Goal: Task Accomplishment & Management: Complete application form

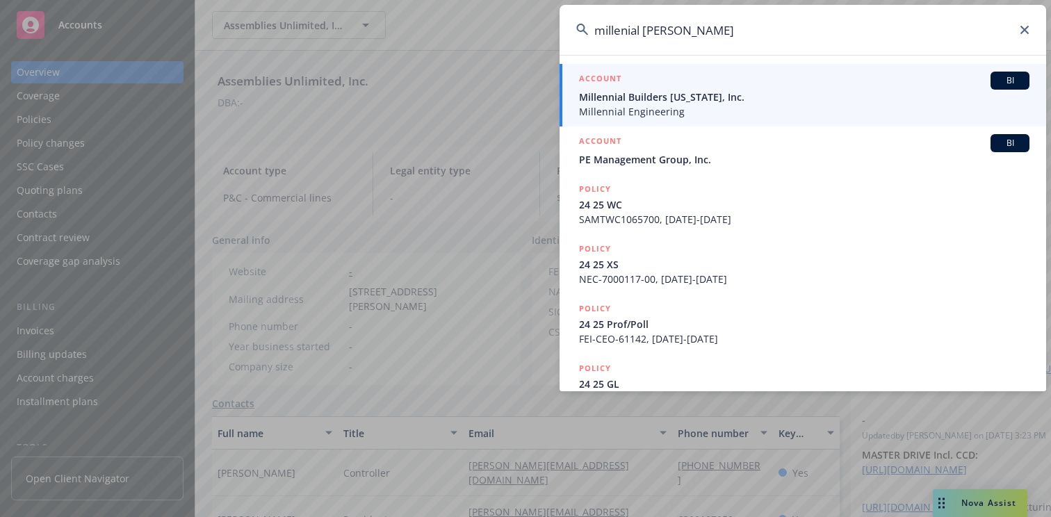
type input "millenial [PERSON_NAME]"
click at [613, 94] on span "Millennial Builders [US_STATE], Inc." at bounding box center [804, 97] width 451 height 15
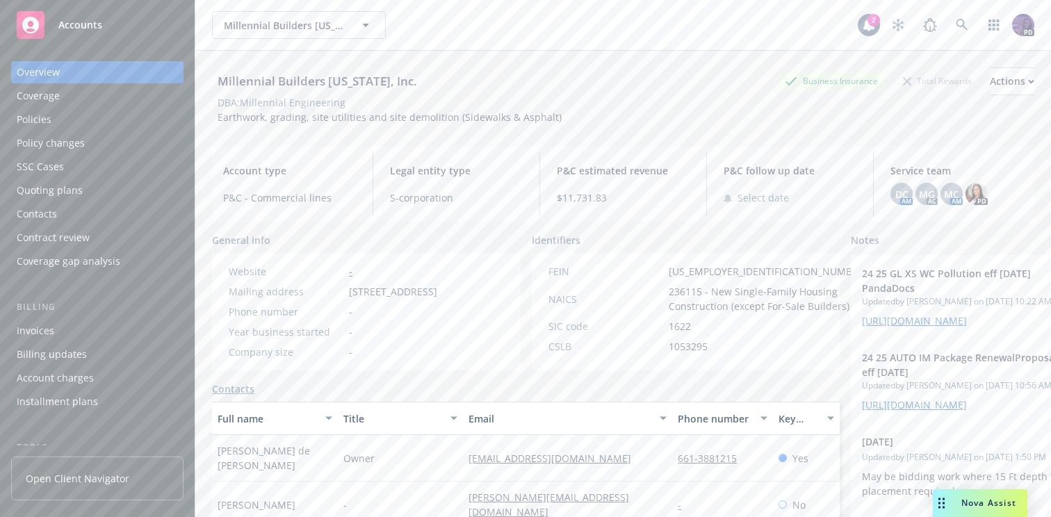
click at [121, 108] on div "Policies" at bounding box center [97, 119] width 161 height 22
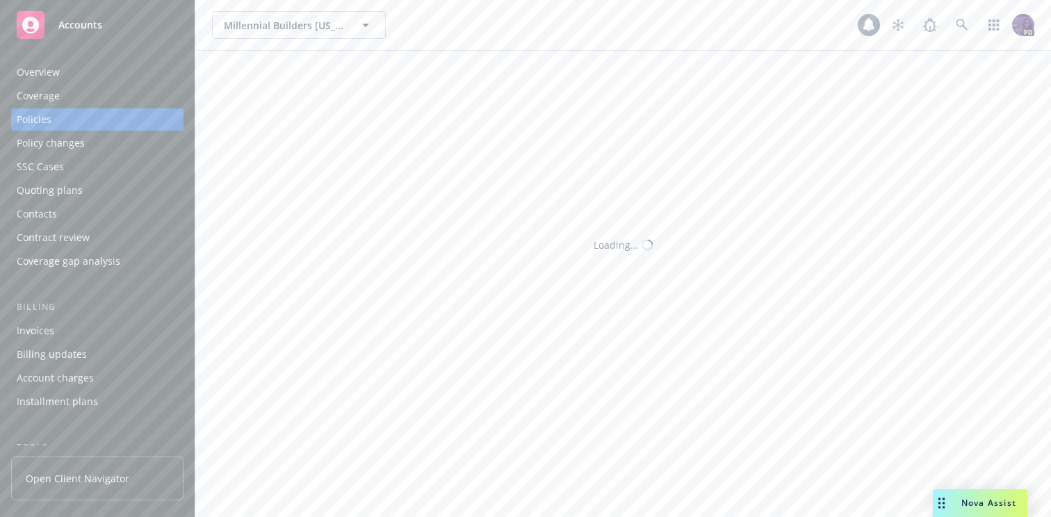
click at [122, 115] on div "Policies" at bounding box center [97, 119] width 161 height 22
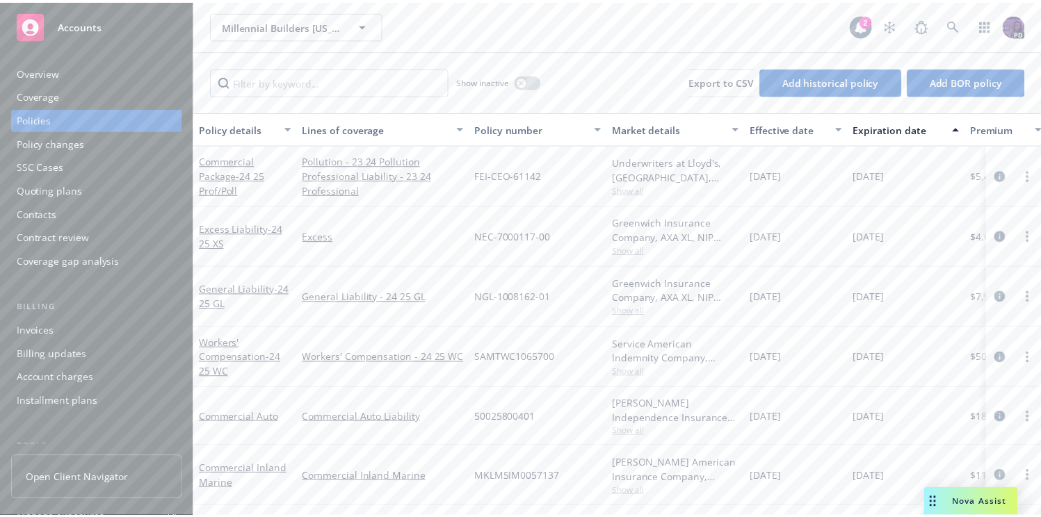
scroll to position [1, 0]
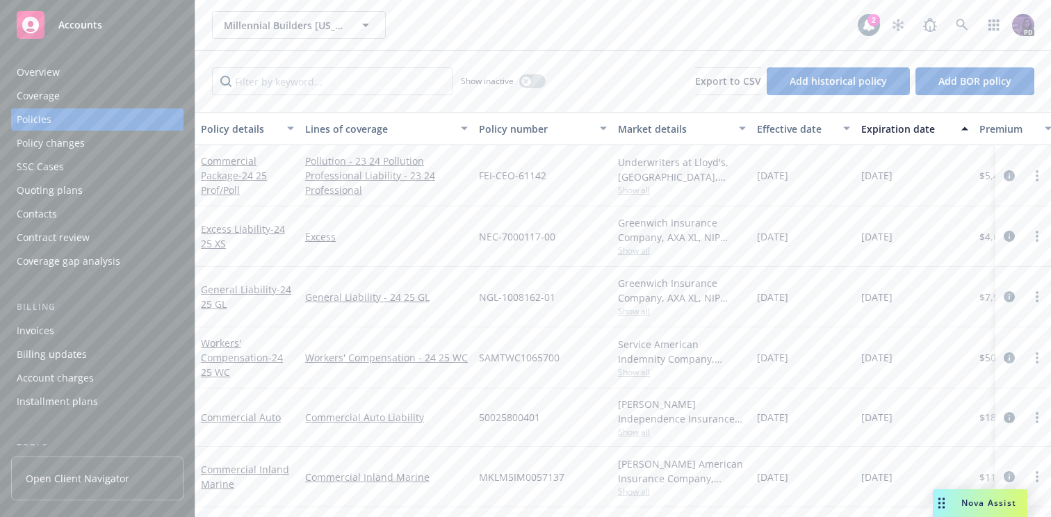
click at [407, 39] on div "Millennial Builders [US_STATE], Inc. Millennial Builders [US_STATE], Inc. 2 PD" at bounding box center [623, 25] width 856 height 50
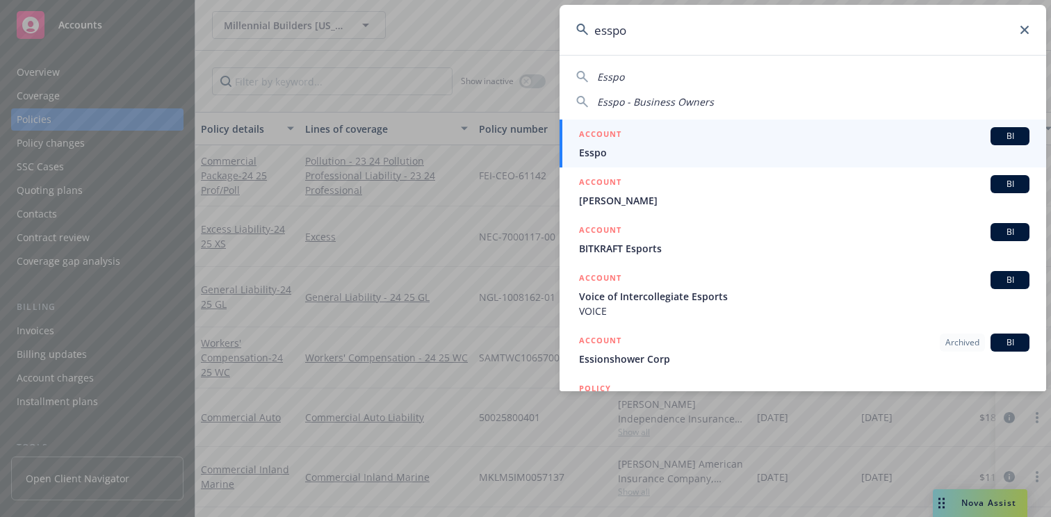
type input "esspo"
click at [594, 127] on h5 "ACCOUNT" at bounding box center [600, 135] width 42 height 17
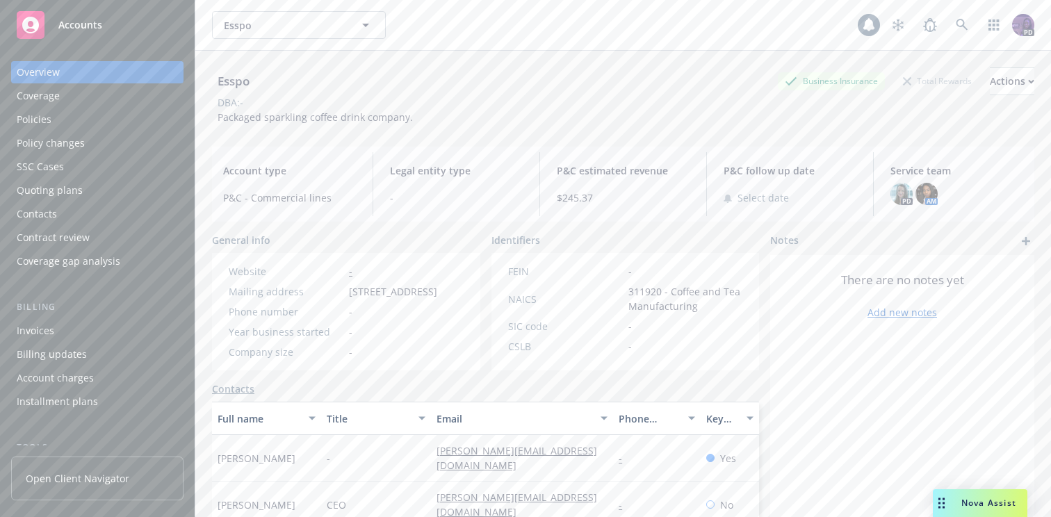
click at [155, 111] on div "Policies" at bounding box center [97, 119] width 161 height 22
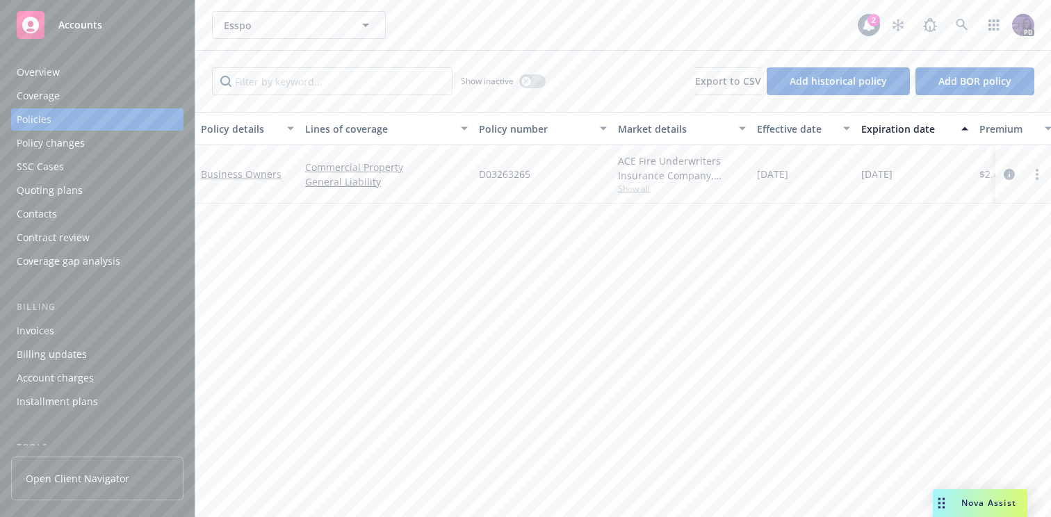
click at [636, 194] on span "Show all" at bounding box center [682, 189] width 128 height 12
click at [90, 162] on div "SSC Cases" at bounding box center [97, 167] width 161 height 22
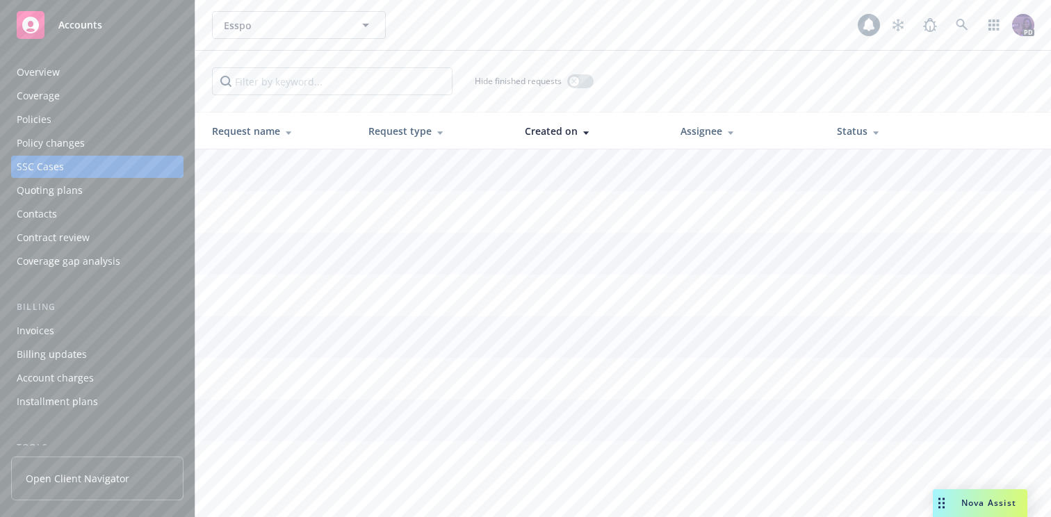
click at [95, 140] on div "Policy changes" at bounding box center [97, 143] width 161 height 22
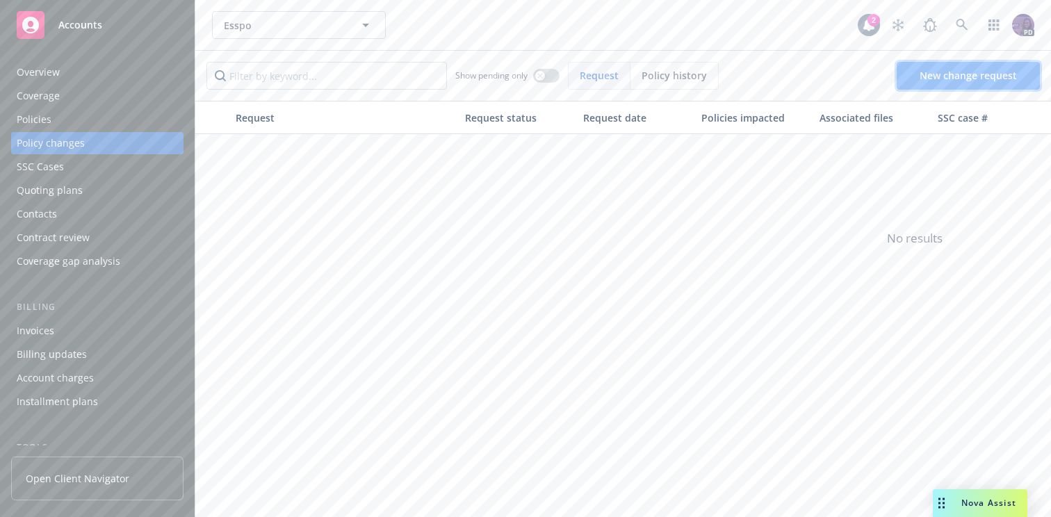
click at [903, 80] on link "New change request" at bounding box center [968, 76] width 143 height 28
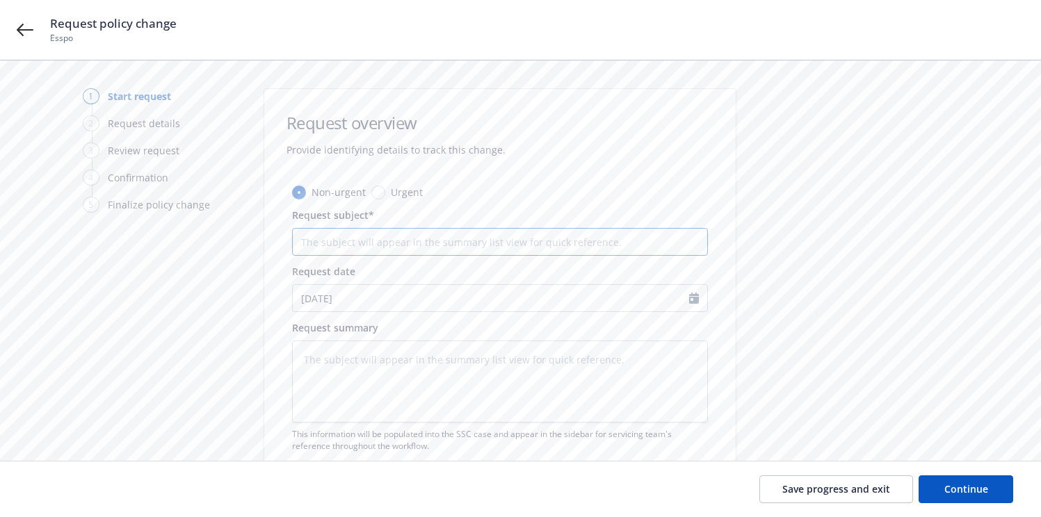
click at [432, 247] on input "Request subject*" at bounding box center [500, 242] width 416 height 28
type textarea "x"
type input "+"
type textarea "x"
type input "+W"
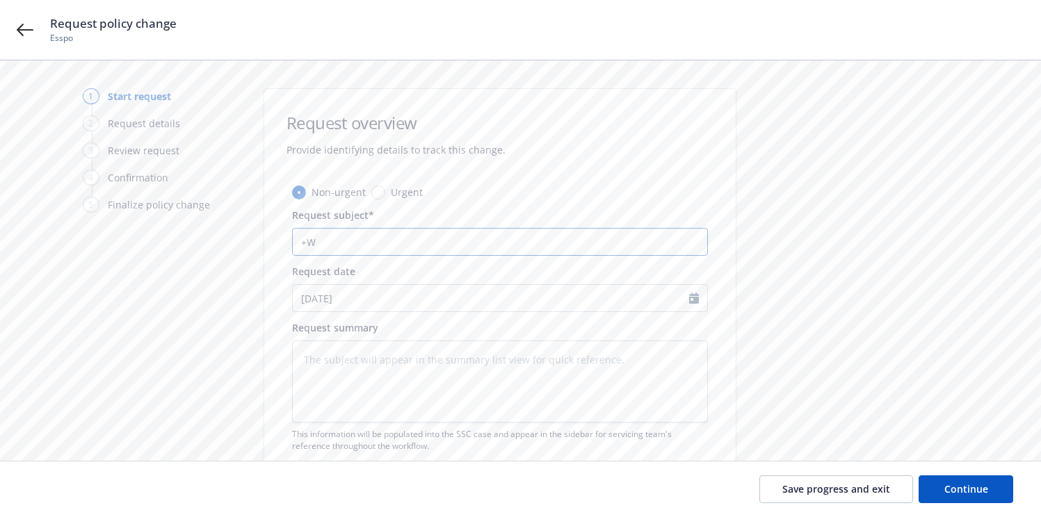
type textarea "x"
type input "+Wh"
type textarea "x"
type input "+Who"
type textarea "x"
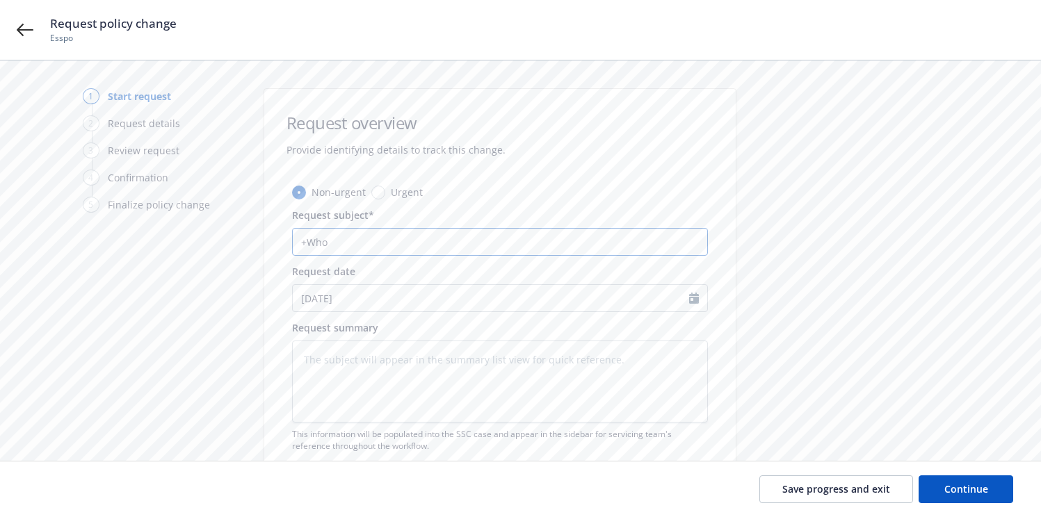
type input "+Whol"
type textarea "x"
type input "+Whole"
type textarea "x"
type input "+Whole"
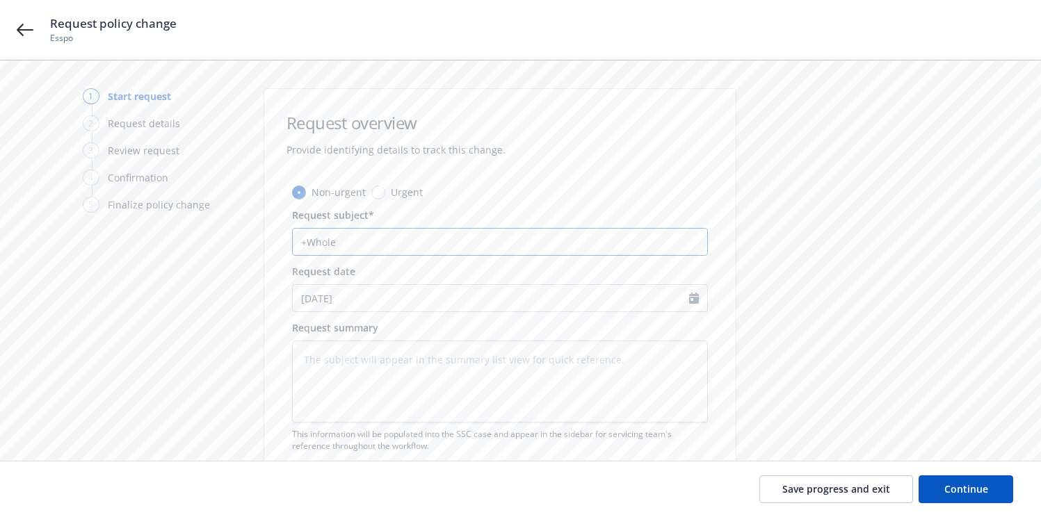
type textarea "x"
type input "+Whole F"
type textarea "x"
type input "+Whole Fo"
type textarea "x"
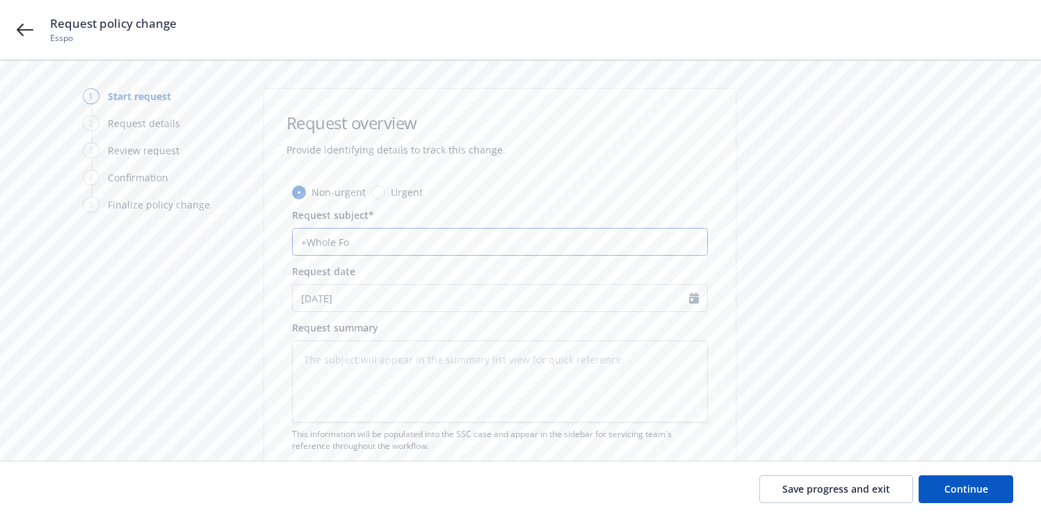
type input "+Whole Fod"
type textarea "x"
type input "+Whole Fo"
type textarea "x"
type input "+Whole Foo"
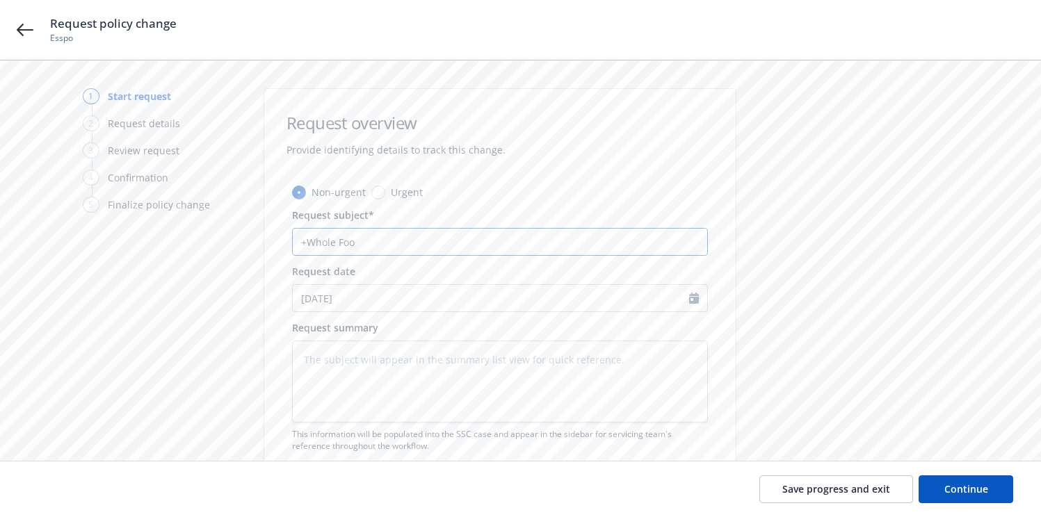
type textarea "x"
type input "+Whole Food"
type textarea "x"
type input "+Whole Foods"
type textarea "x"
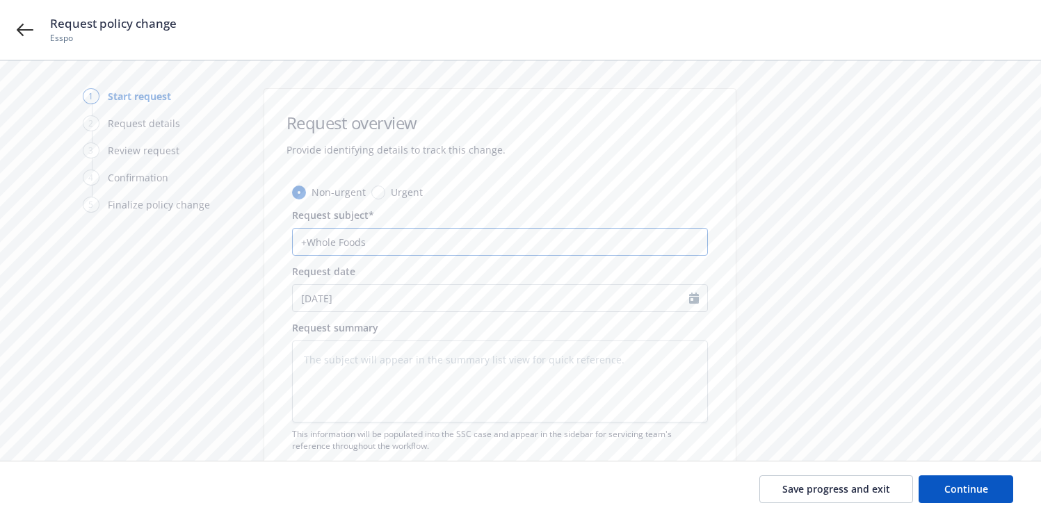
type input "+Whole Foods"
type textarea "x"
type input "+Whole Foods as"
type textarea "x"
type input "+Whole Foods as"
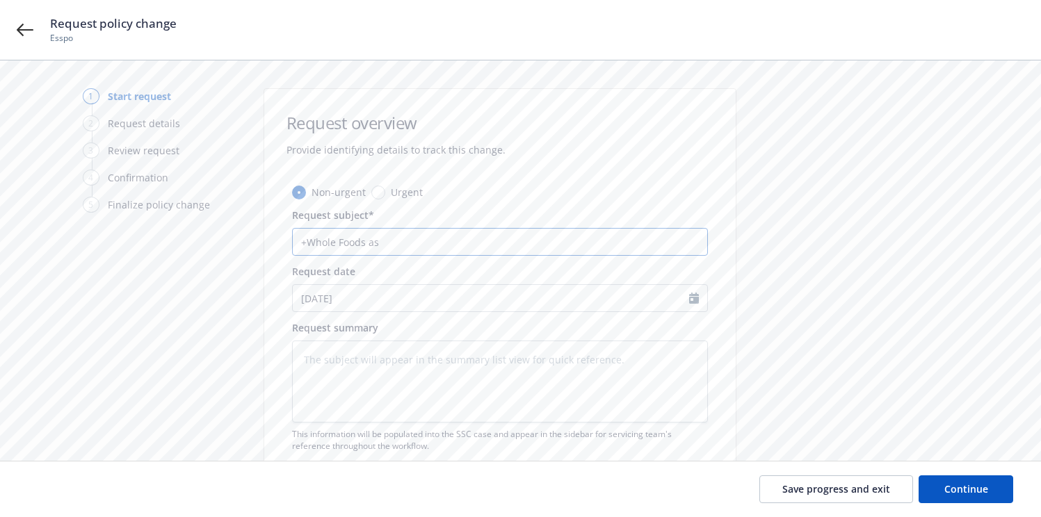
type textarea "x"
type input "+Whole Foods as a"
type textarea "x"
type input "+Whole Foods as ad"
type textarea "x"
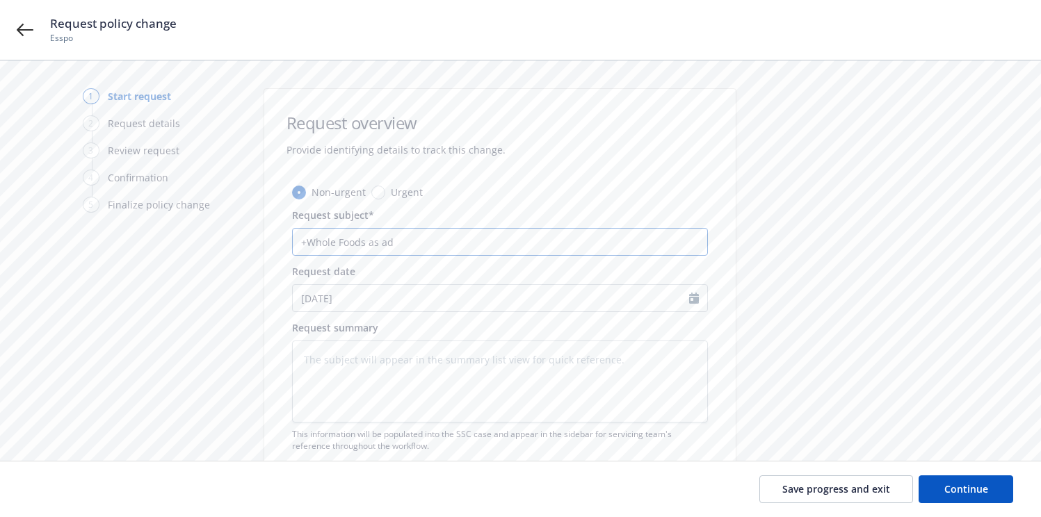
type input "+Whole Foods as add"
type textarea "x"
type input "+Whole Foods as addi"
type textarea "x"
type input "+Whole Foods as addit"
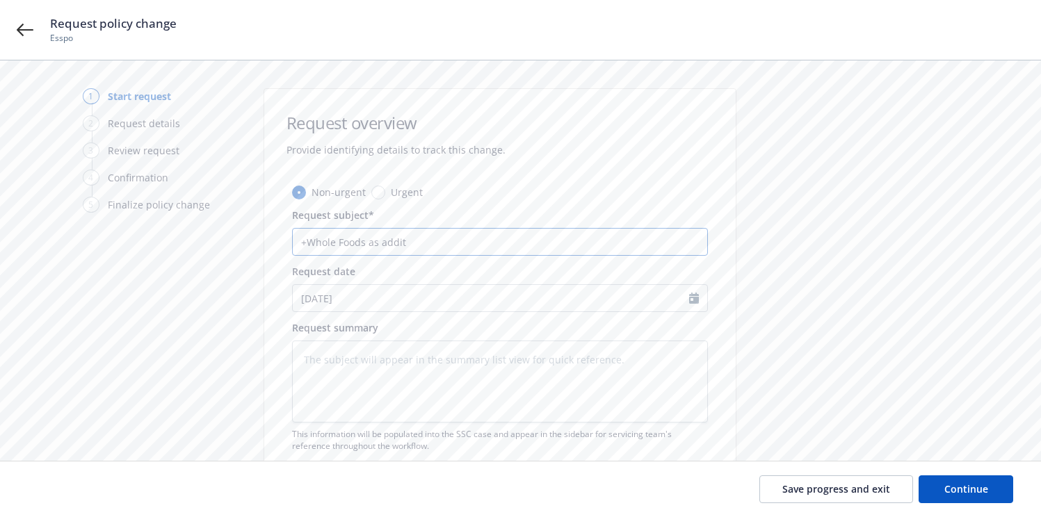
type textarea "x"
type input "+Whole Foods as [PERSON_NAME]"
type textarea "x"
type input "+Whole Foods as additio"
type textarea "x"
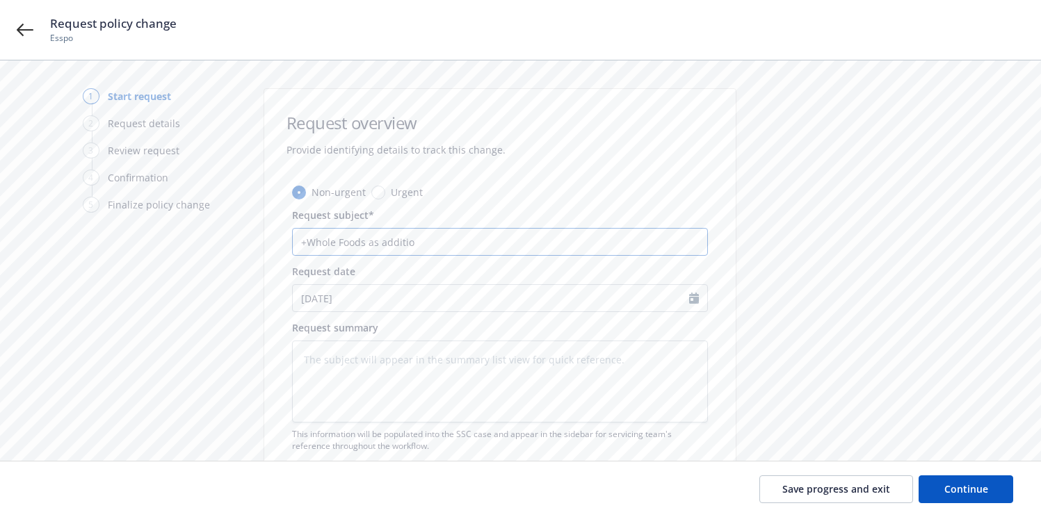
type input "+Whole Foods as addition"
type textarea "x"
type input "+Whole Foods as additiona"
type textarea "x"
type input "+Whole Foods as additional"
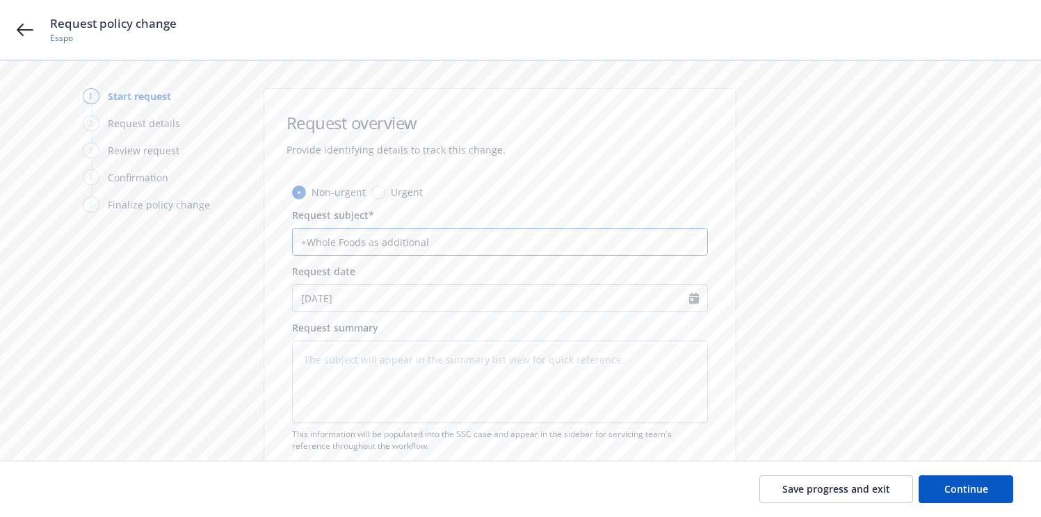
type textarea "x"
type input "+Whole Foods as additional"
type textarea "x"
type input "+Whole Foods as additional i"
type textarea "x"
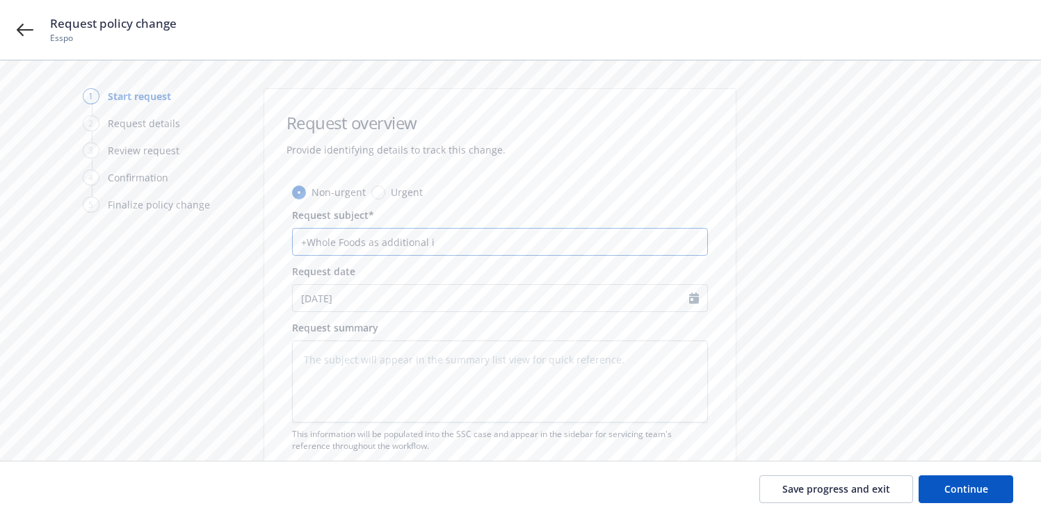
type input "+Whole Foods as additional in"
type textarea "x"
type input "+Whole Foods as additional ins"
type textarea "x"
type input "+Whole Foods as additional insu"
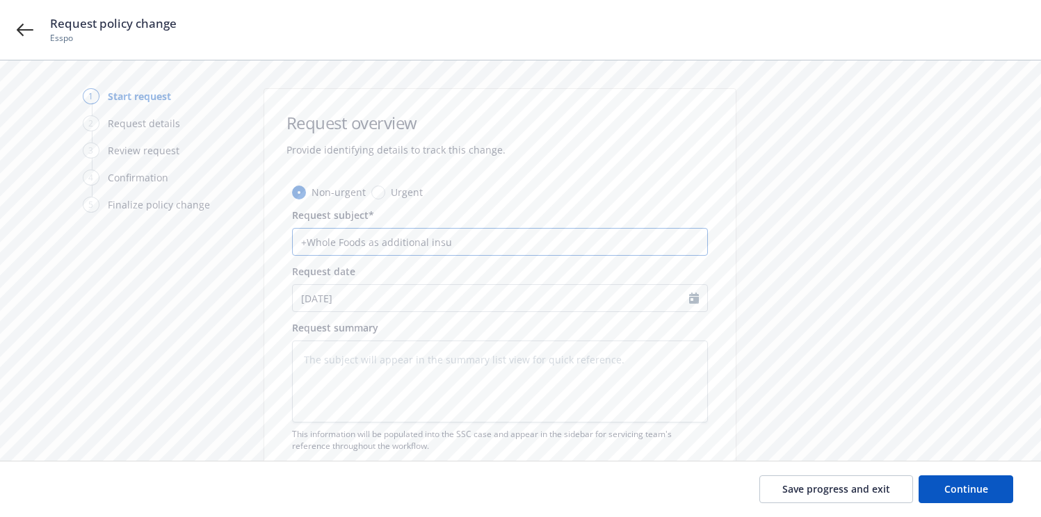
type textarea "x"
type input "+Whole Foods as additional insur"
type textarea "x"
type input "+Whole Foods as additional insure"
type textarea "x"
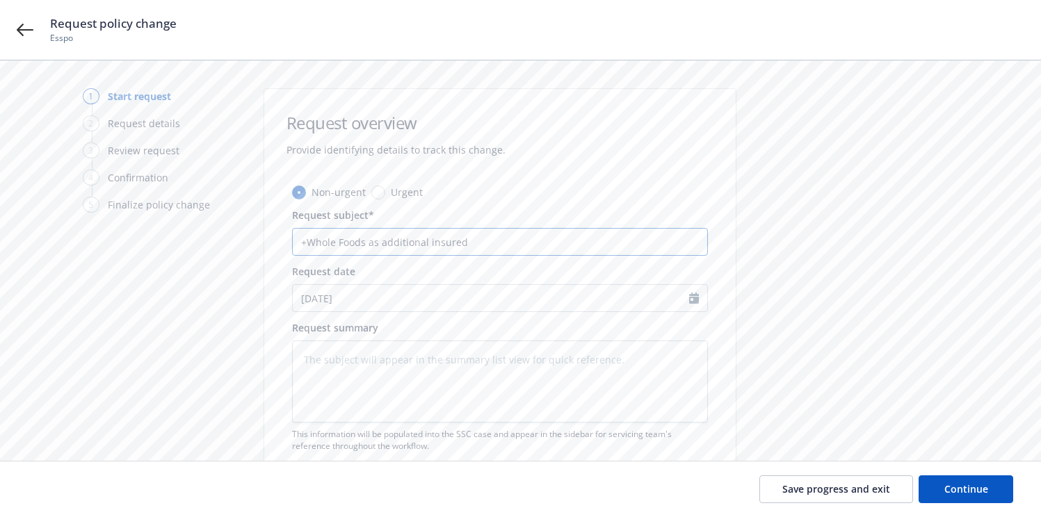
type input "+Whole Foods as additional insured"
click at [627, 362] on textarea at bounding box center [500, 382] width 416 height 82
paste textarea "Whole Foods Market Inc. and its subsidiaries DBA: C/O Evident ID, Inc. Address:…"
type textarea "x"
type textarea "Whole Foods Market Inc. and its subsidiaries DBA: C/O Evident ID, Inc. Address:…"
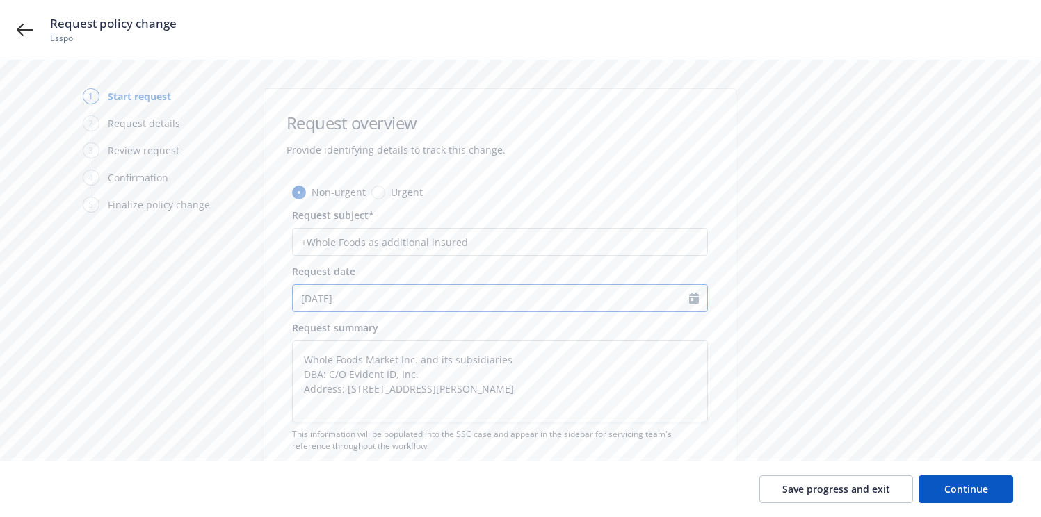
click at [679, 296] on input "[DATE]" at bounding box center [491, 298] width 396 height 26
select select "9"
click at [334, 437] on span "22" at bounding box center [332, 441] width 21 height 17
type textarea "x"
type input "[DATE]"
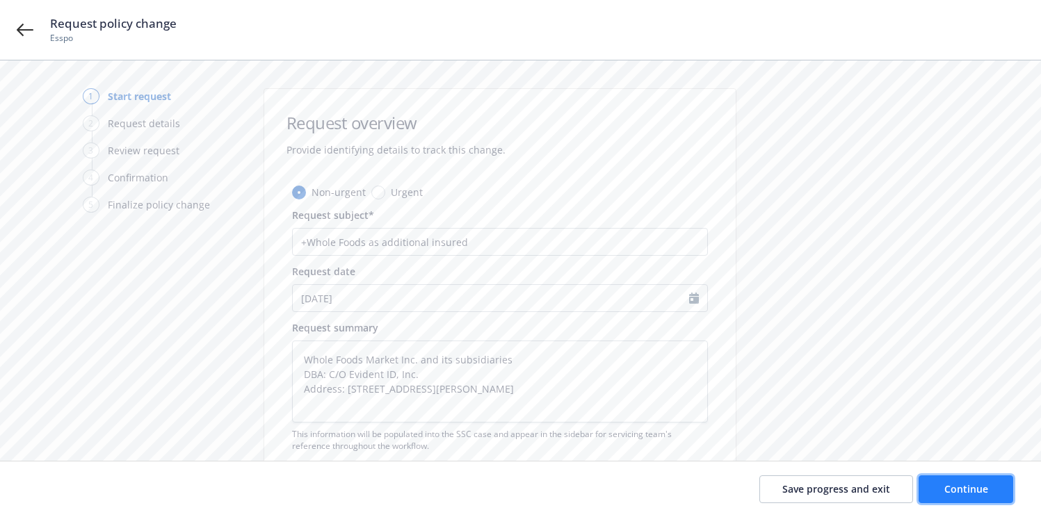
click at [996, 483] on button "Continue" at bounding box center [966, 490] width 95 height 28
type textarea "x"
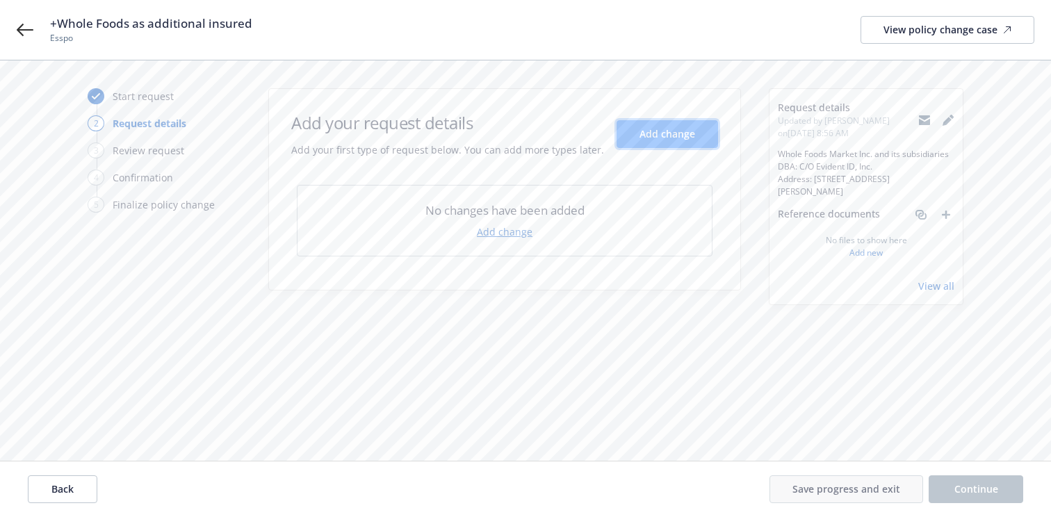
click at [665, 132] on span "Add change" at bounding box center [668, 133] width 56 height 13
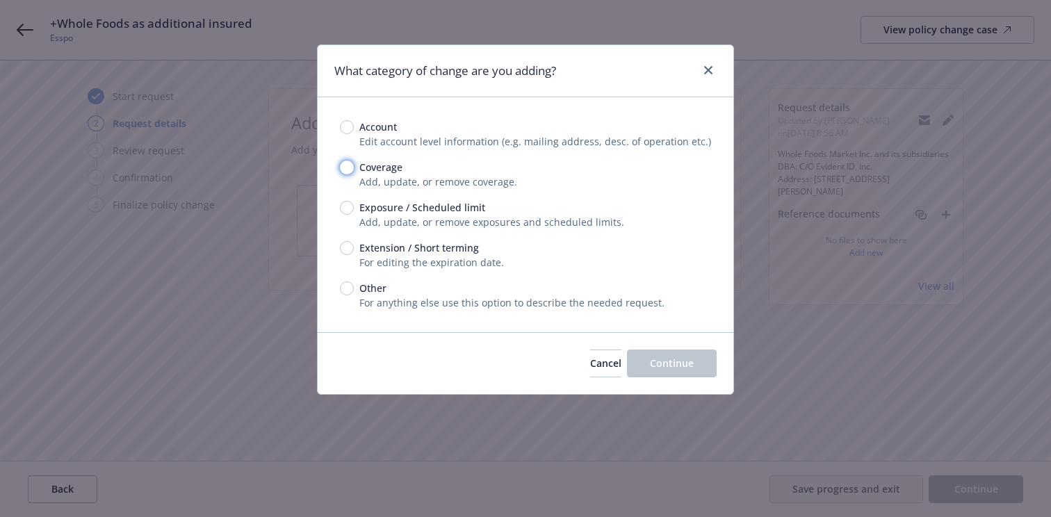
click at [349, 170] on input "Coverage" at bounding box center [347, 168] width 14 height 14
radio input "true"
click at [680, 363] on span "Continue" at bounding box center [672, 363] width 44 height 13
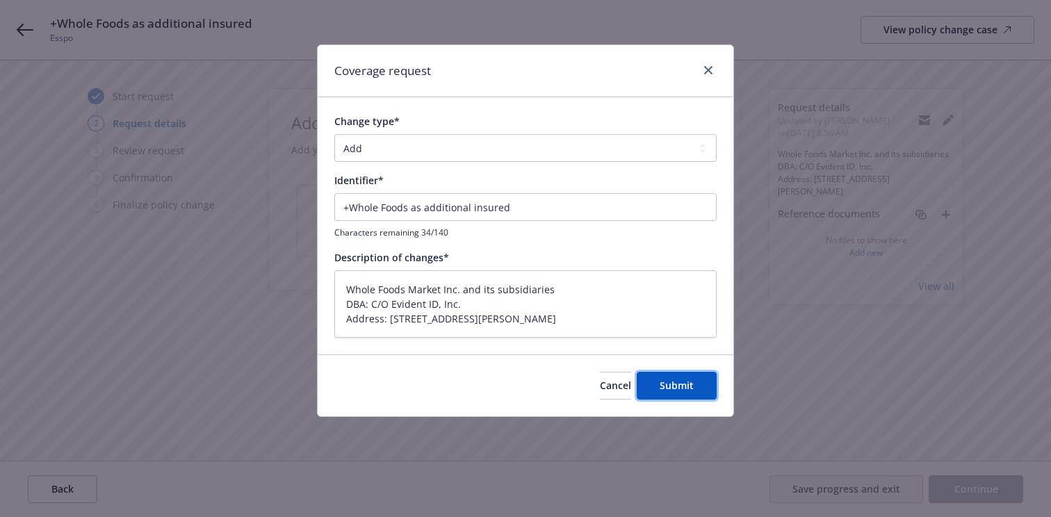
click at [685, 383] on span "Submit" at bounding box center [677, 385] width 34 height 13
type textarea "x"
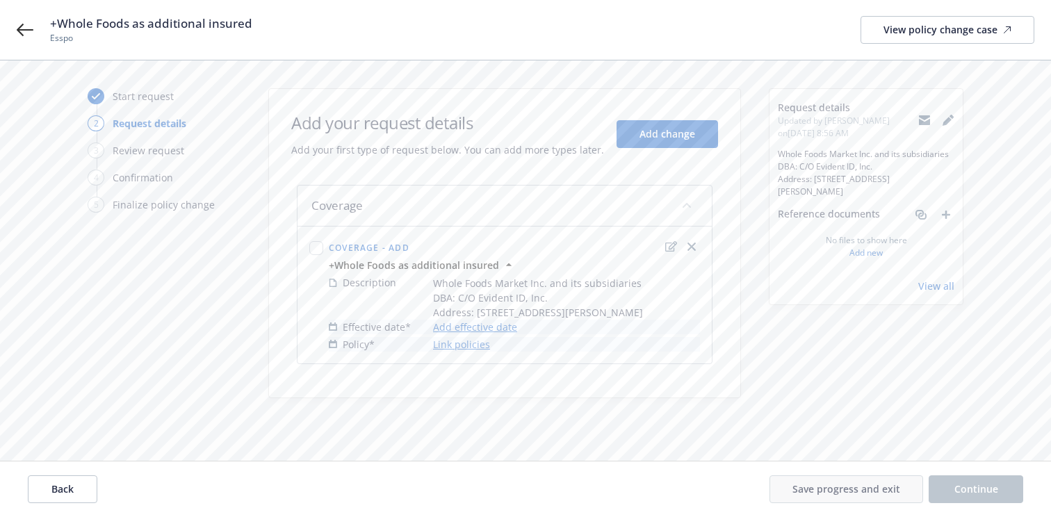
click at [496, 320] on span "Whole Foods Market Inc. and its subsidiaries DBA: C/O Evident ID, Inc. Address:…" at bounding box center [538, 298] width 210 height 44
click at [498, 334] on link "Add effective date" at bounding box center [475, 327] width 84 height 15
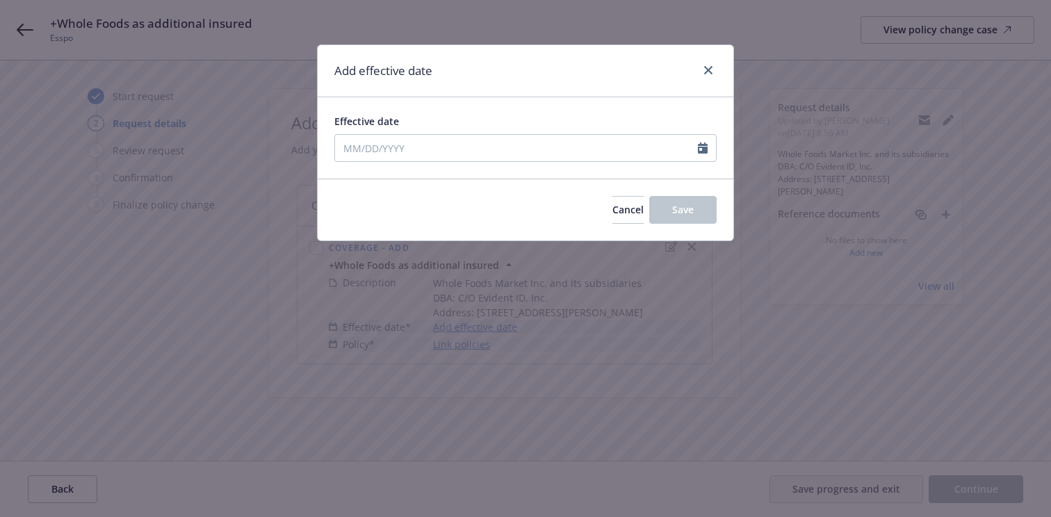
click at [703, 156] on div at bounding box center [707, 148] width 18 height 26
click at [702, 149] on icon "Calendar" at bounding box center [703, 148] width 10 height 11
select select "9"
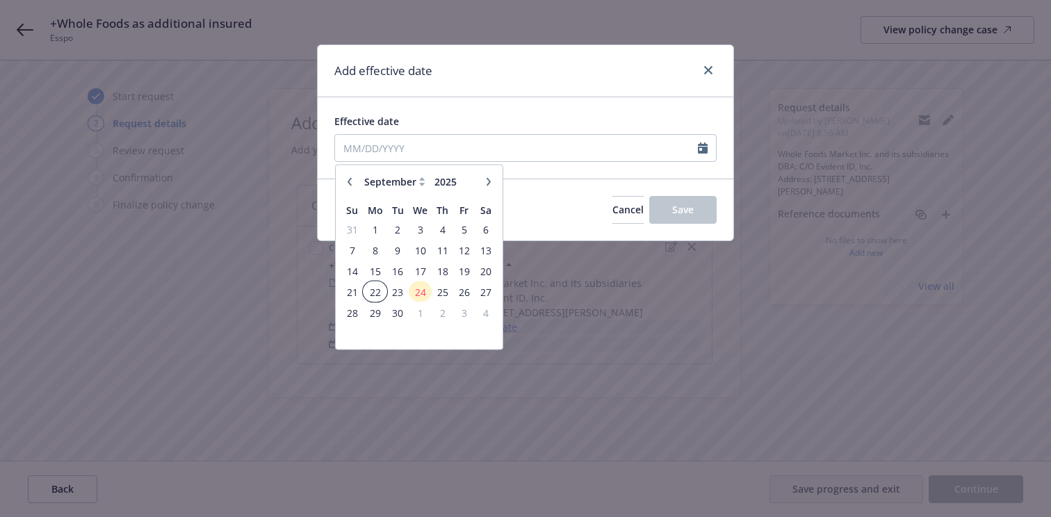
click at [382, 286] on span "22" at bounding box center [374, 291] width 21 height 17
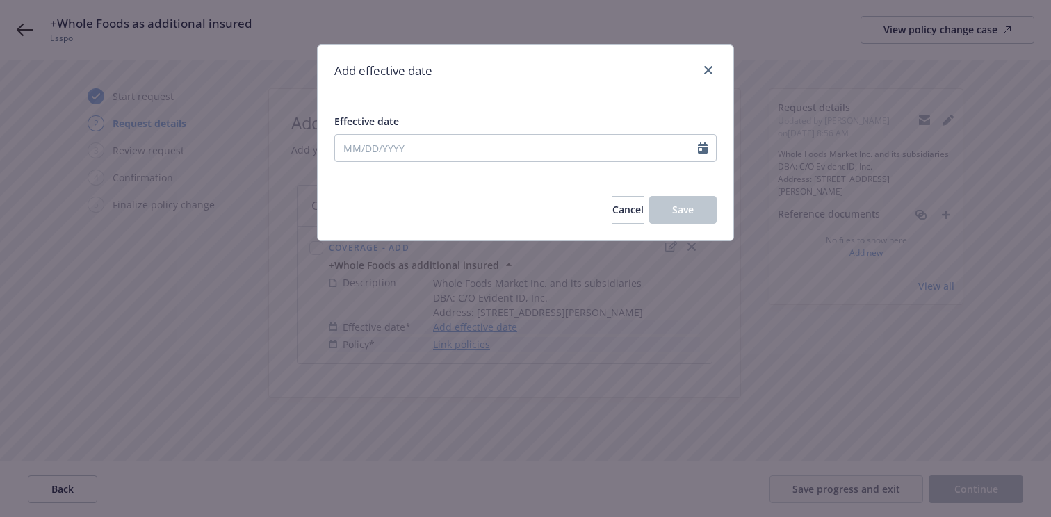
type input "[DATE]"
click at [672, 216] on span "Save" at bounding box center [683, 209] width 22 height 13
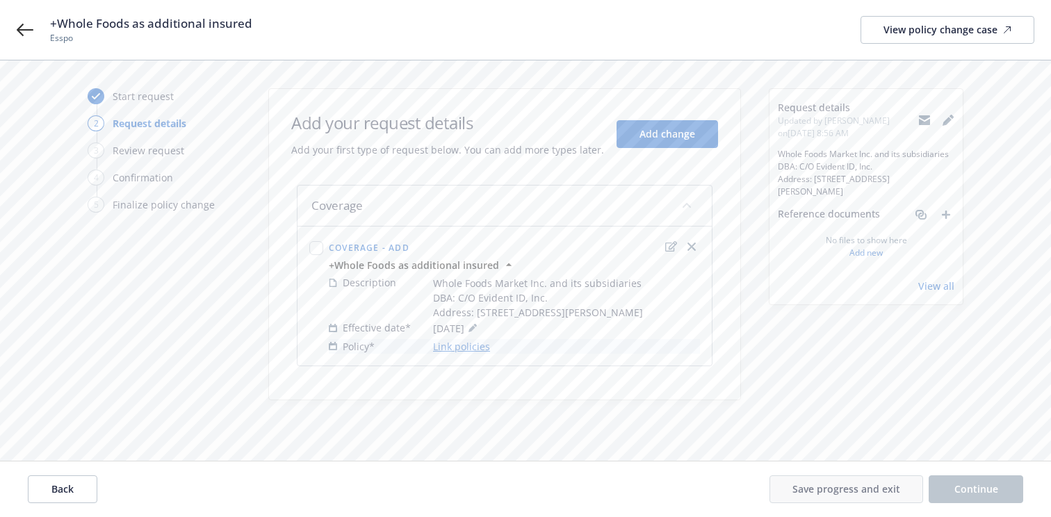
click at [464, 354] on link "Link policies" at bounding box center [461, 346] width 57 height 15
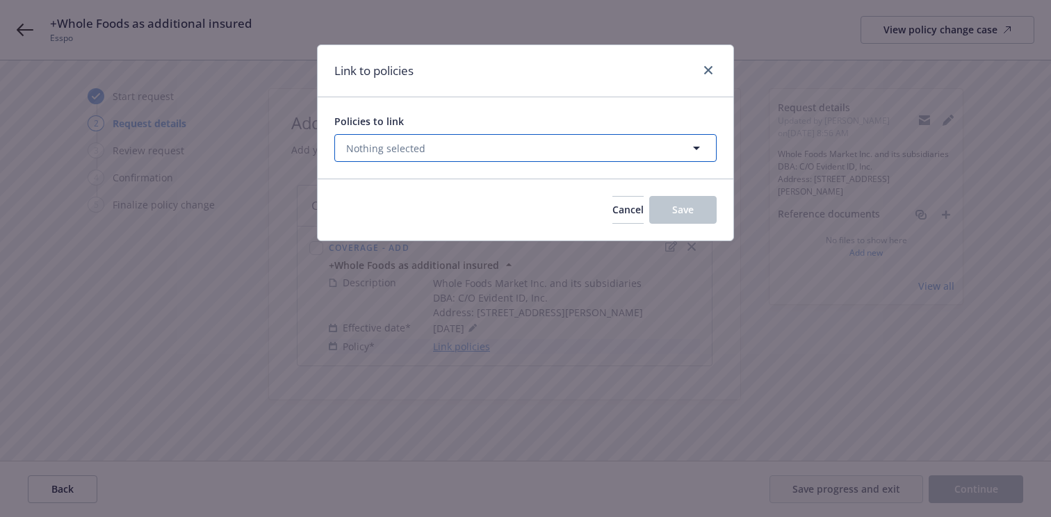
click at [531, 159] on button "Nothing selected" at bounding box center [525, 148] width 382 height 28
select select "ACTIVE"
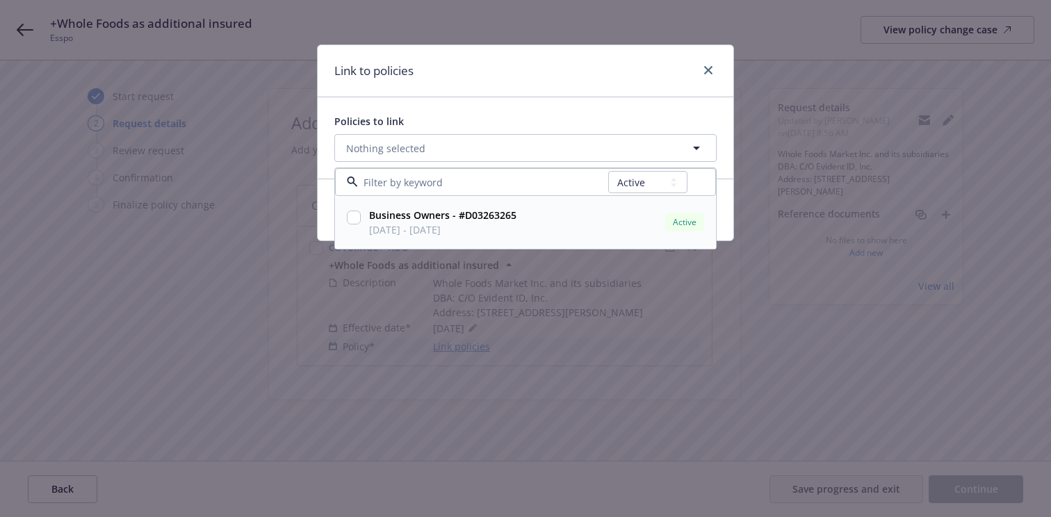
click at [352, 218] on input "checkbox" at bounding box center [354, 218] width 14 height 14
checkbox input "true"
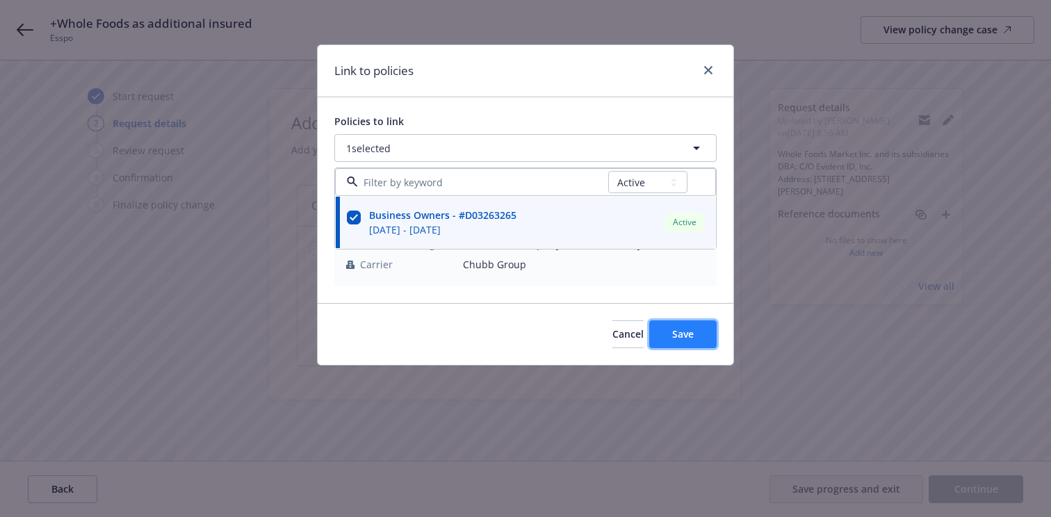
click at [674, 332] on span "Save" at bounding box center [683, 333] width 22 height 13
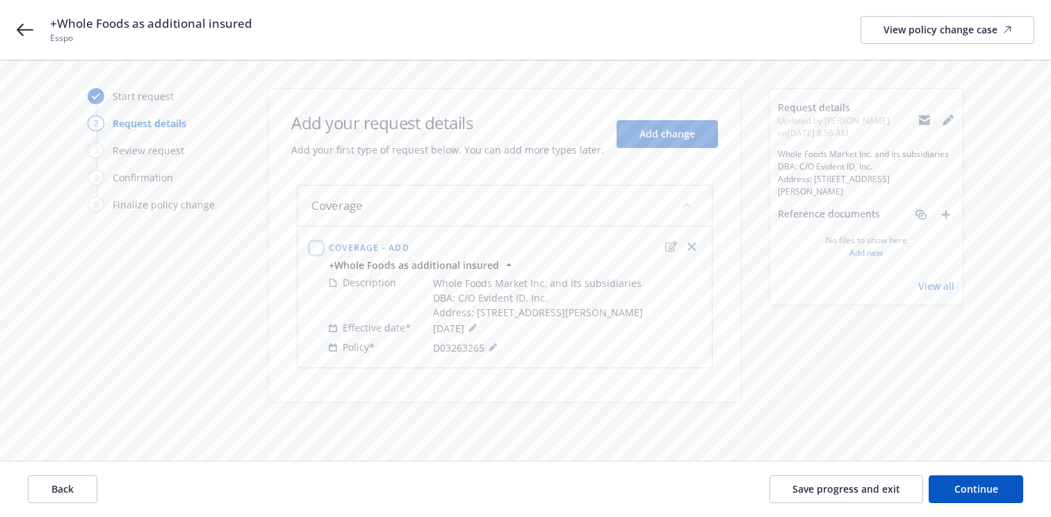
click at [318, 251] on input "checkbox" at bounding box center [316, 248] width 14 height 14
checkbox input "true"
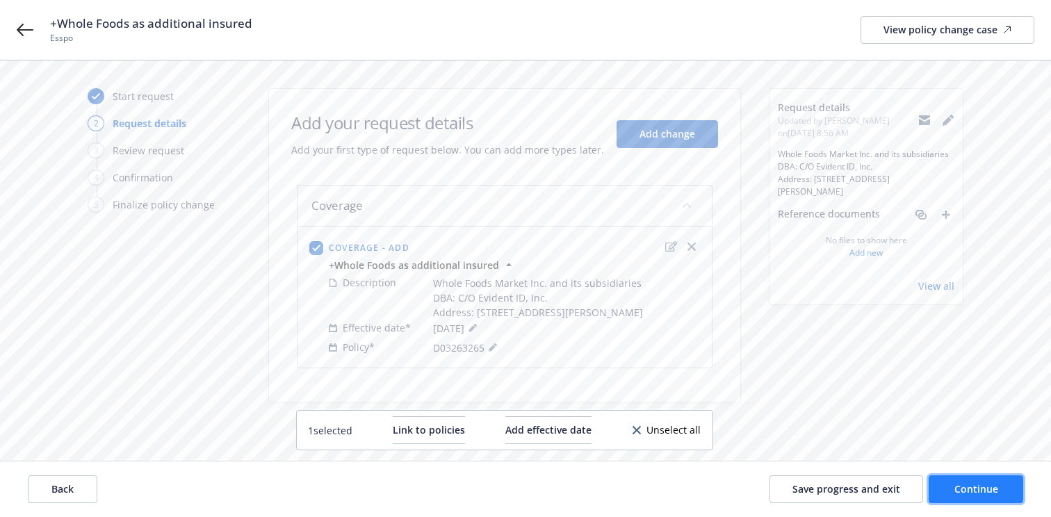
click at [950, 495] on button "Continue" at bounding box center [976, 490] width 95 height 28
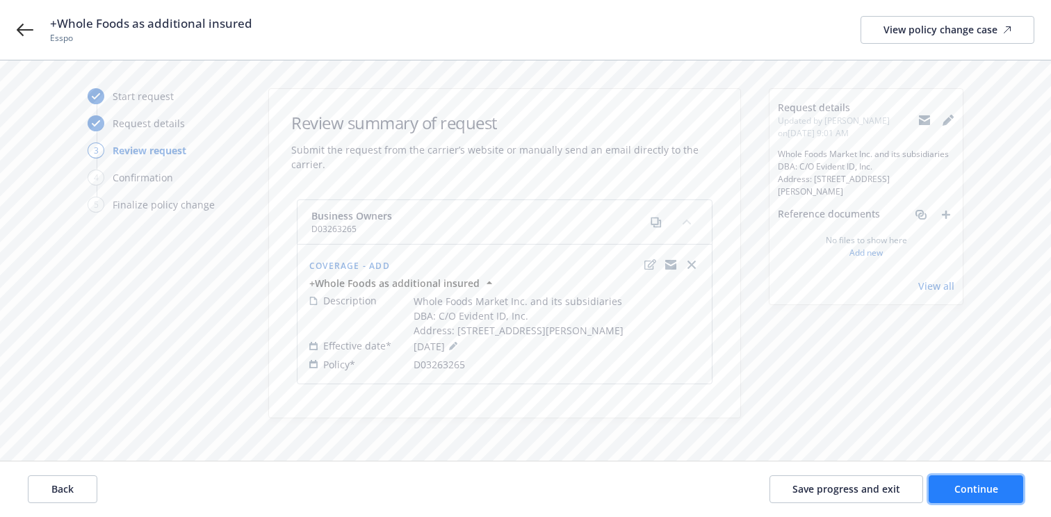
click at [954, 496] on button "Continue" at bounding box center [976, 490] width 95 height 28
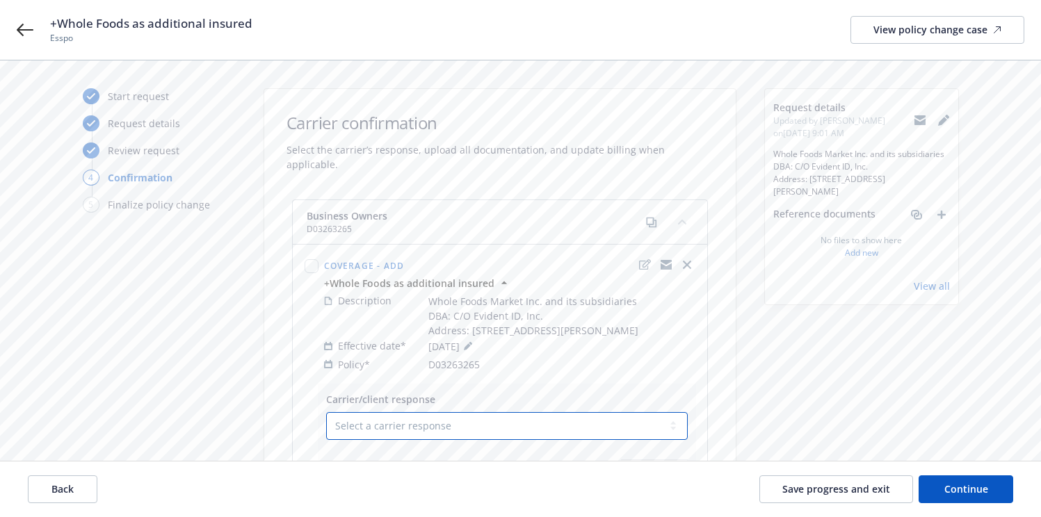
click at [551, 420] on select "Select a carrier response Accepted Accepted with revision No endorsement needed…" at bounding box center [507, 426] width 362 height 28
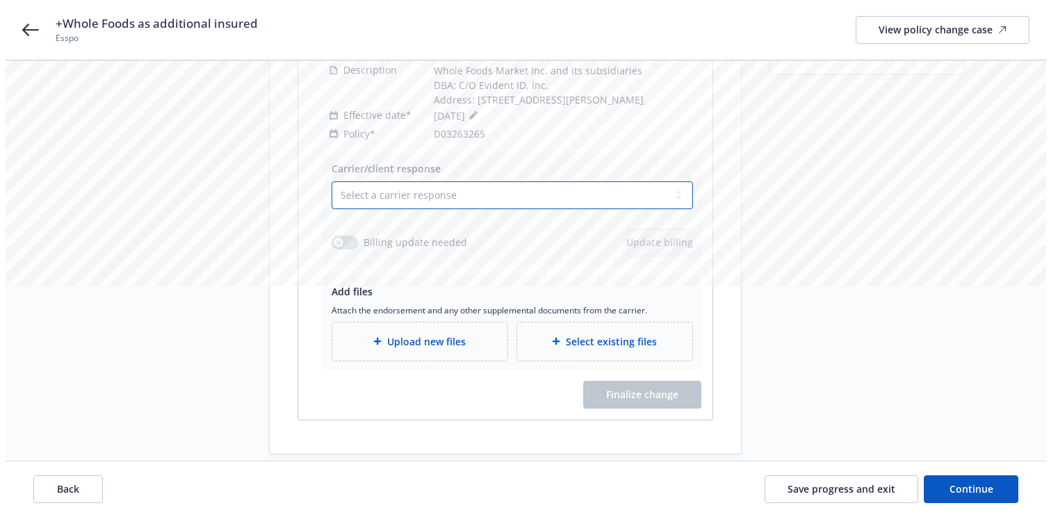
scroll to position [235, 0]
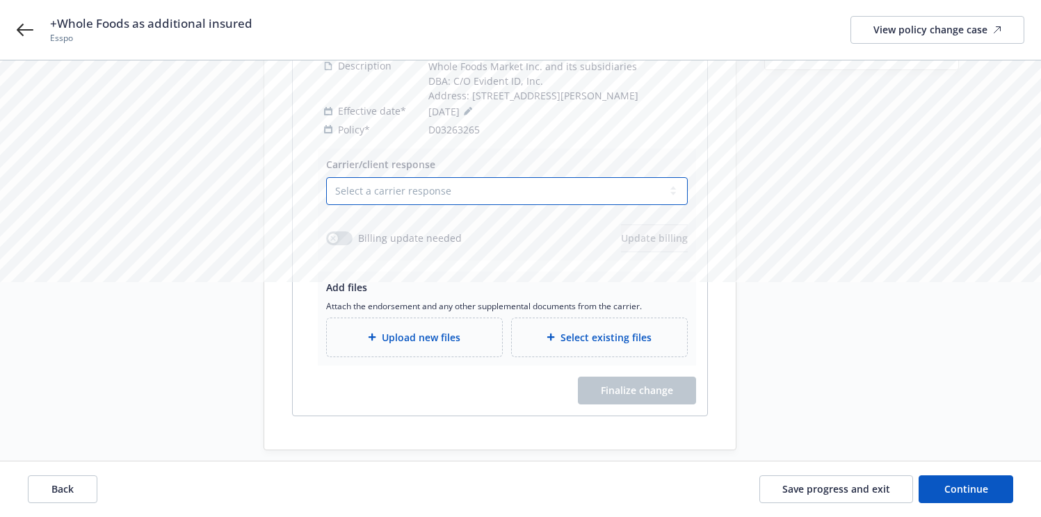
click at [607, 195] on select "Select a carrier response Accepted Accepted with revision No endorsement needed…" at bounding box center [507, 191] width 362 height 28
select select "ACCEPTED"
click at [326, 177] on select "Select a carrier response Accepted Accepted with revision No endorsement needed…" at bounding box center [507, 191] width 362 height 28
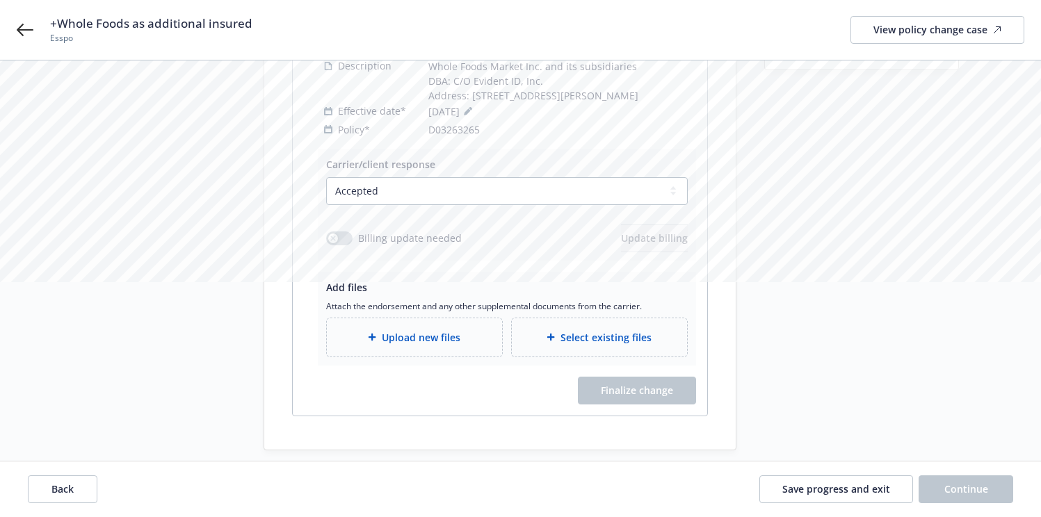
click at [432, 343] on span "Upload new files" at bounding box center [421, 337] width 79 height 15
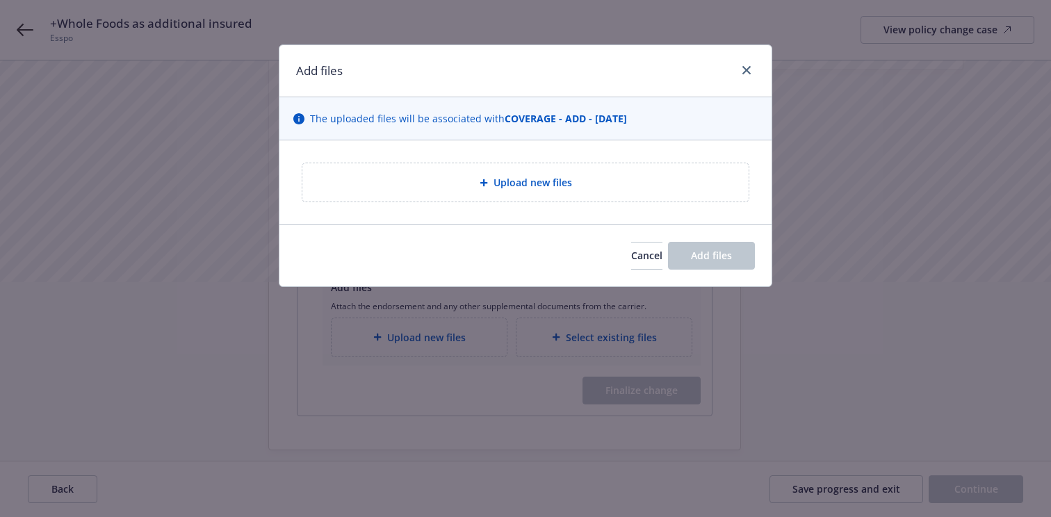
click at [496, 176] on span "Upload new files" at bounding box center [533, 182] width 79 height 15
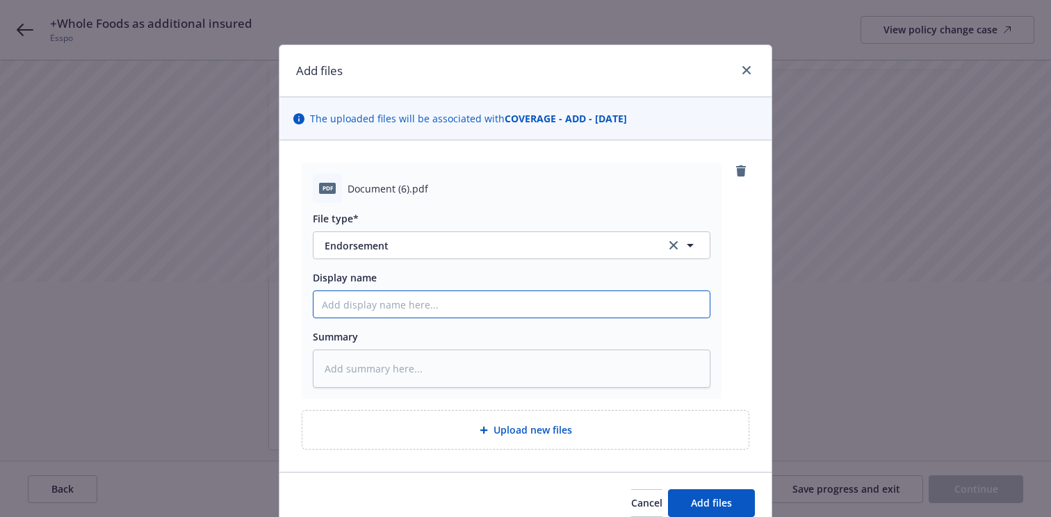
click at [609, 312] on input "Display name" at bounding box center [512, 304] width 396 height 26
type textarea "x"
type input "2"
type textarea "x"
type input "25"
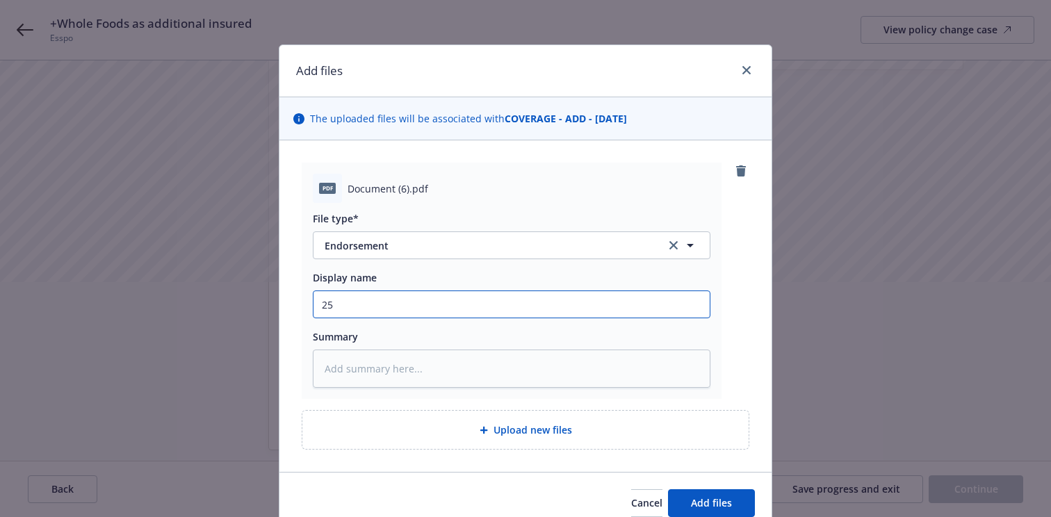
type textarea "x"
type input "25/"
type textarea "x"
type input "25/2"
type textarea "x"
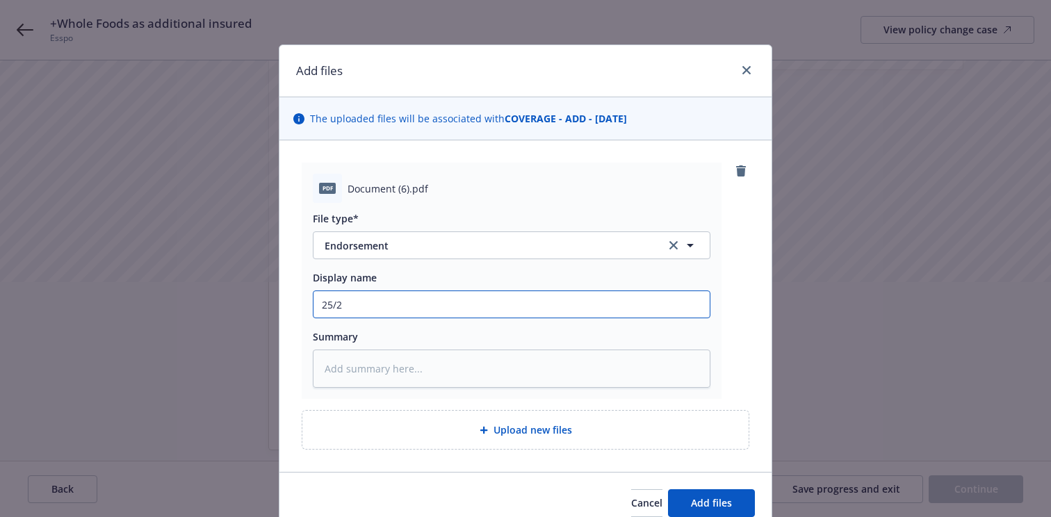
type input "25/26"
type textarea "x"
type input "25/26"
type textarea "x"
type input "25/26 E"
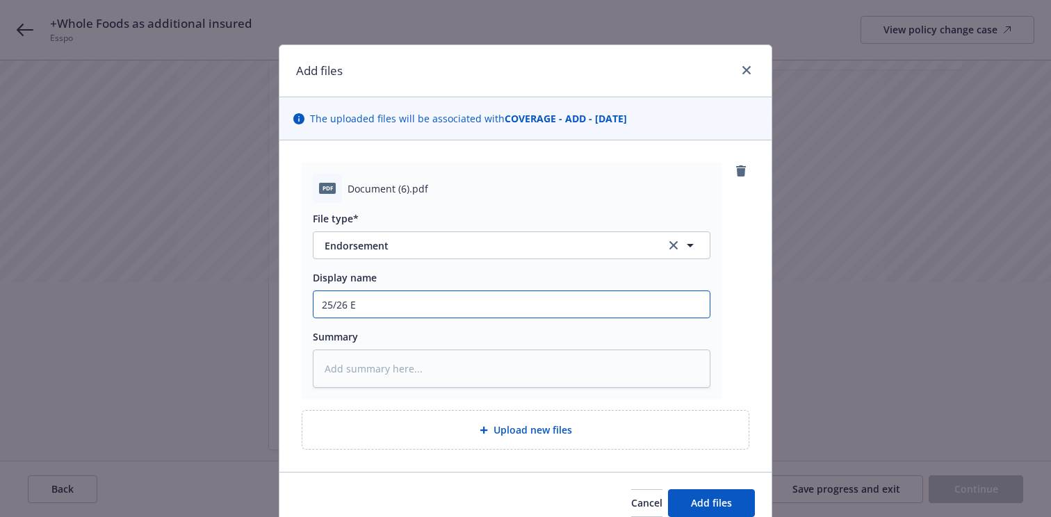
type textarea "x"
type input "25/26 En"
type textarea "x"
type input "25/26 End"
type textarea "x"
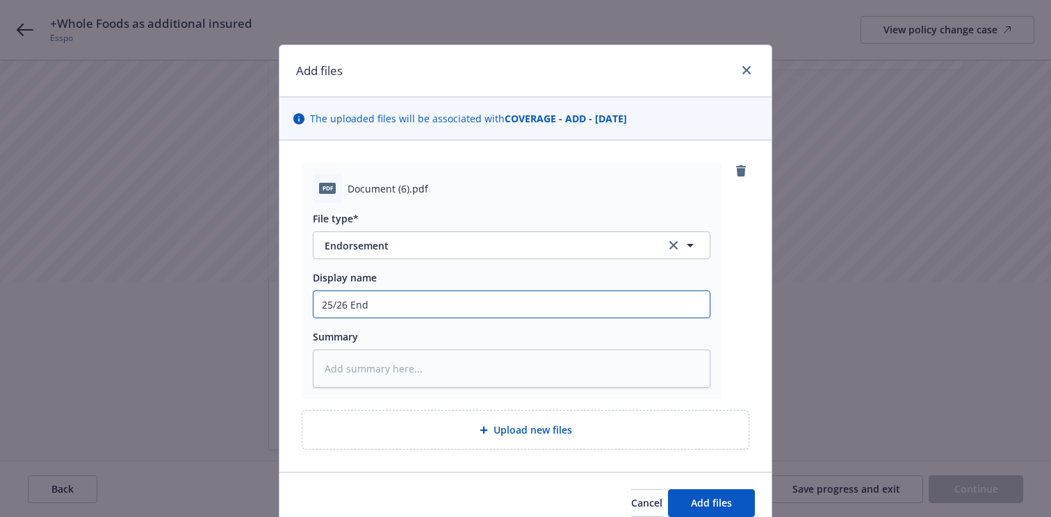
type input "25/26 Endt"
type textarea "x"
type input "25/26 End"
type textarea "x"
type input "25/26 En"
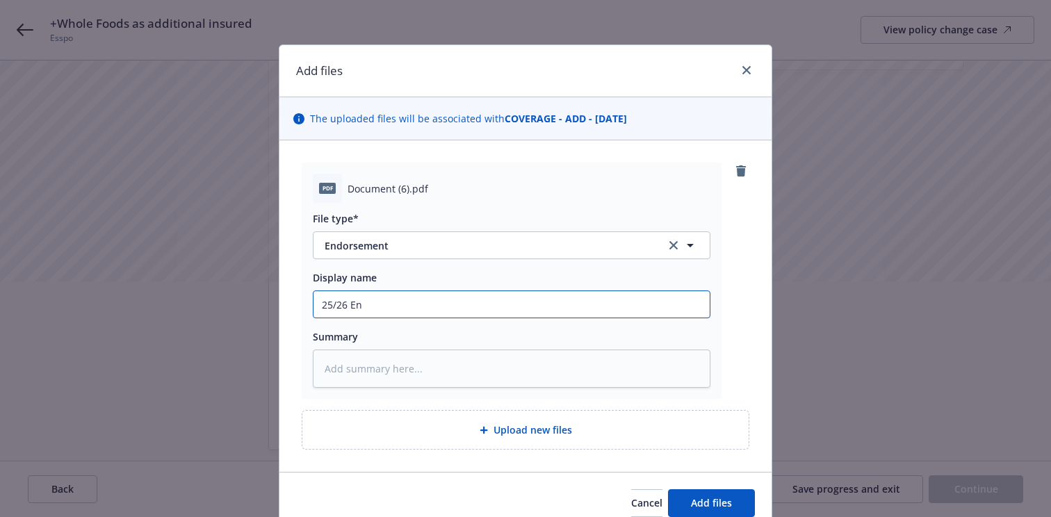
type textarea "x"
type input "25/26 E"
type textarea "x"
type input "25/26"
type textarea "x"
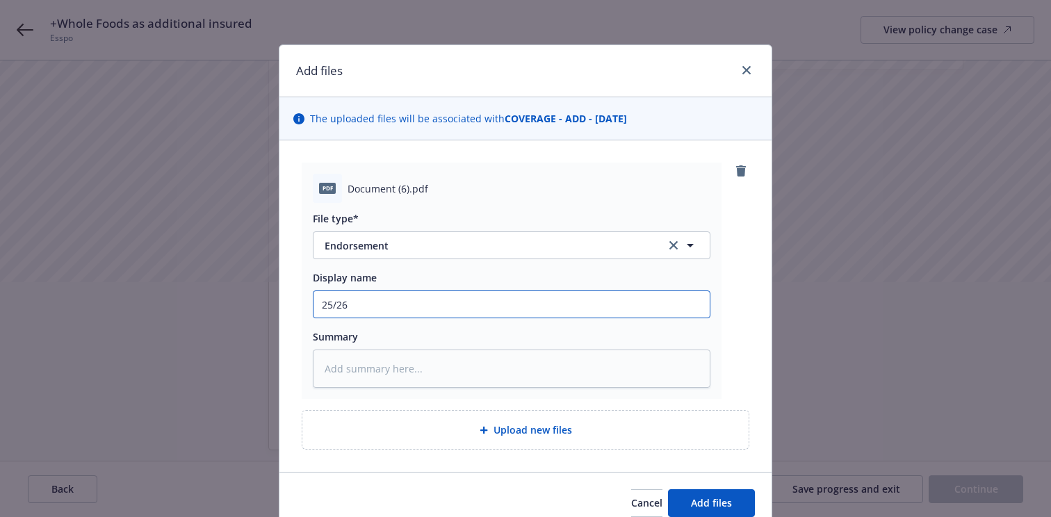
type input "25/26"
type textarea "x"
type input "25/2"
type textarea "x"
type input "25/"
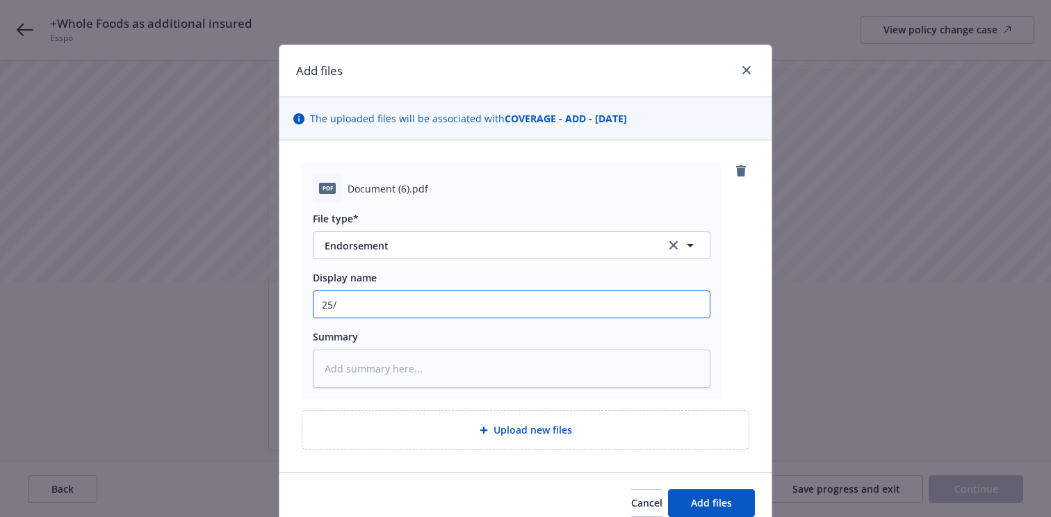
type textarea "x"
type input "25"
type textarea "x"
type input "2"
type textarea "x"
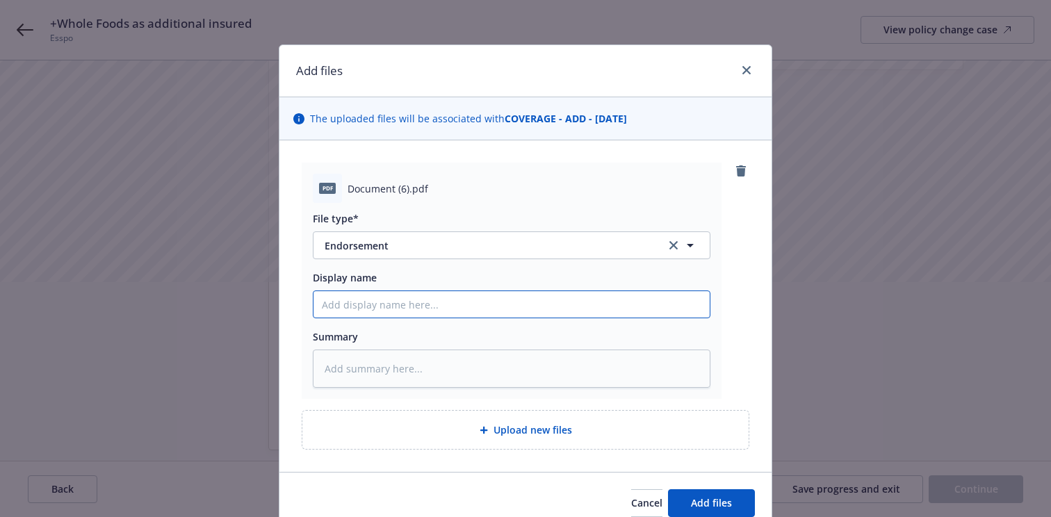
type textarea "x"
type input "+"
type textarea "x"
type input "+W"
type textarea "x"
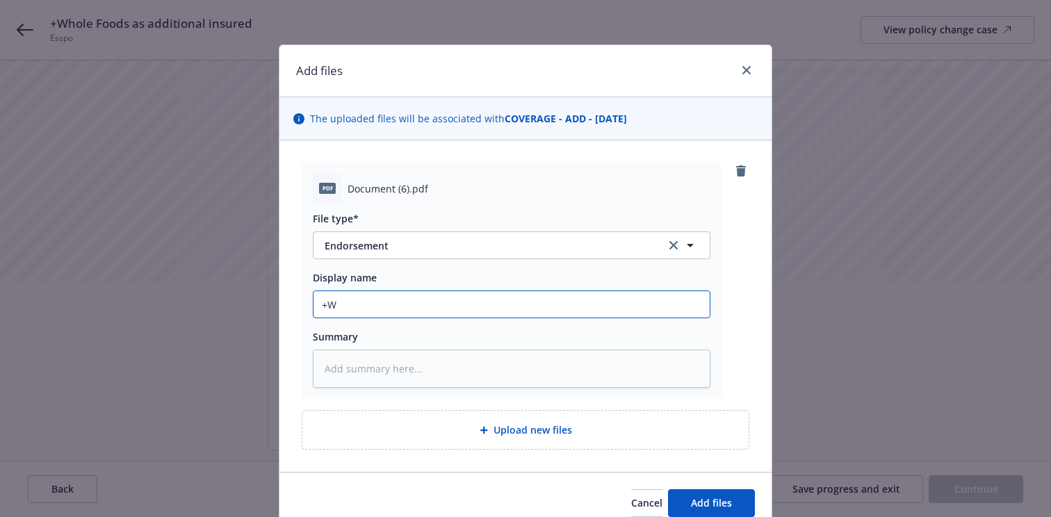
type input "+Wh"
type textarea "x"
type input "+Who"
type textarea "x"
type input "+Whol"
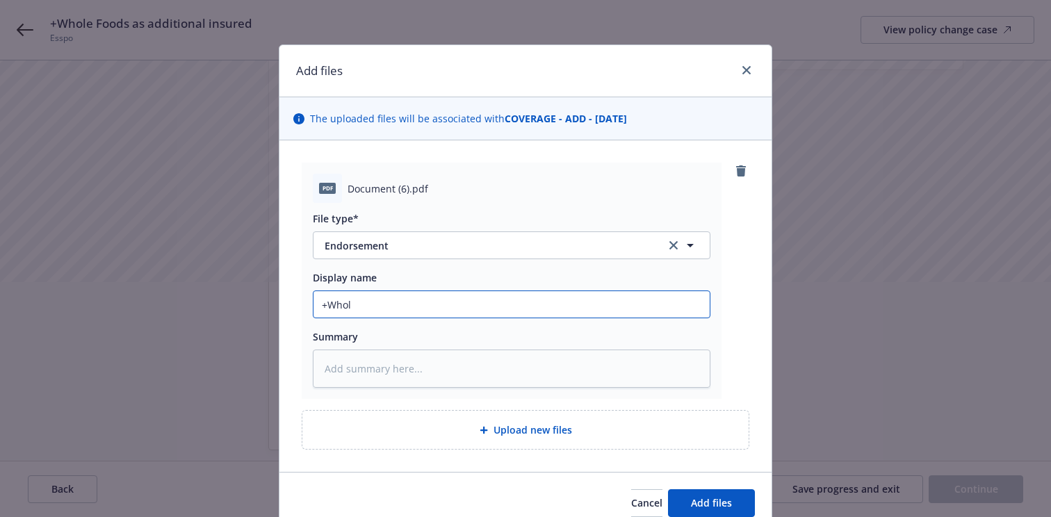
type textarea "x"
type input "+Whole"
type textarea "x"
type input "+Whole Fo"
type textarea "x"
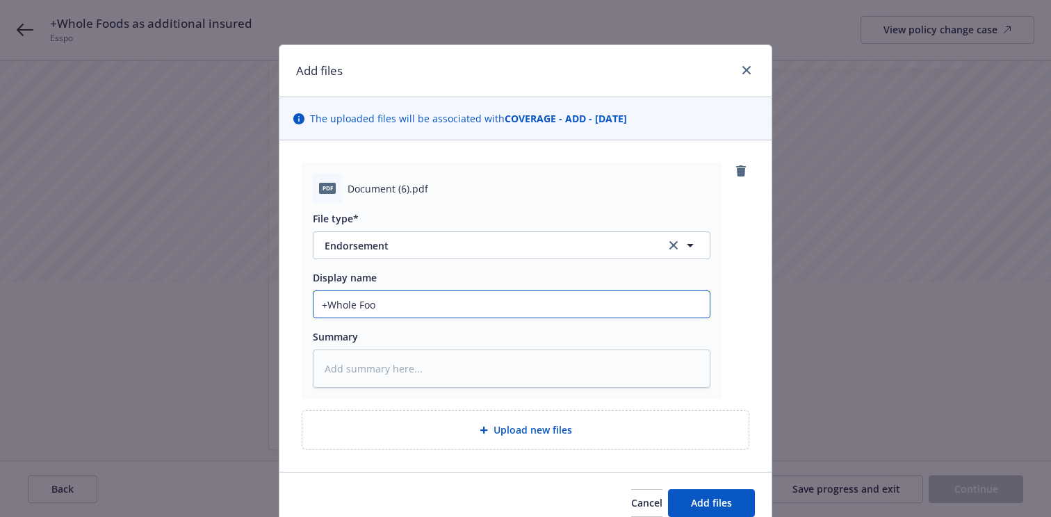
type input "+Whole Food"
type textarea "x"
type input "+Whole Foods"
type textarea "x"
type input "+Whole Foods"
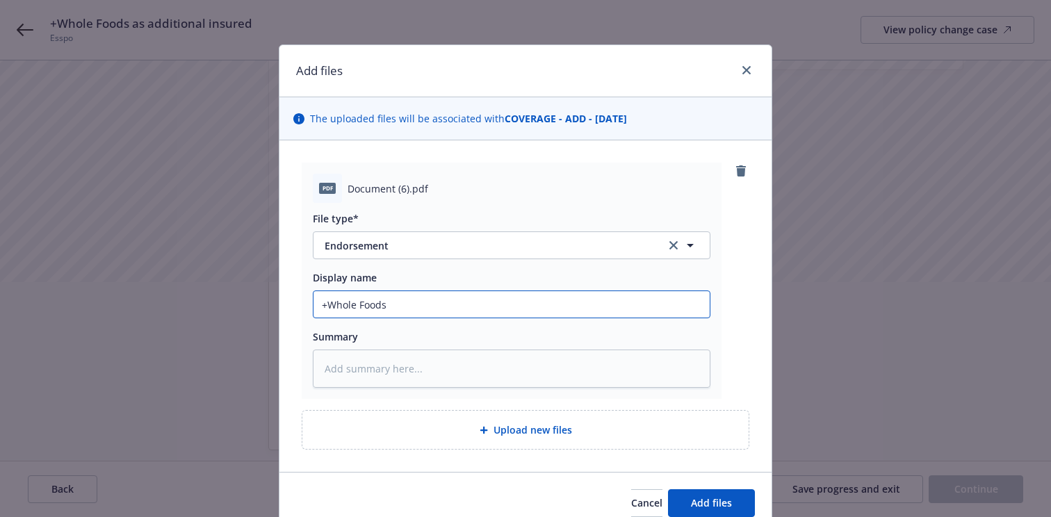
type textarea "x"
type input "+Whole Foods a"
type textarea "x"
type input "+Whole Foods an"
type textarea "x"
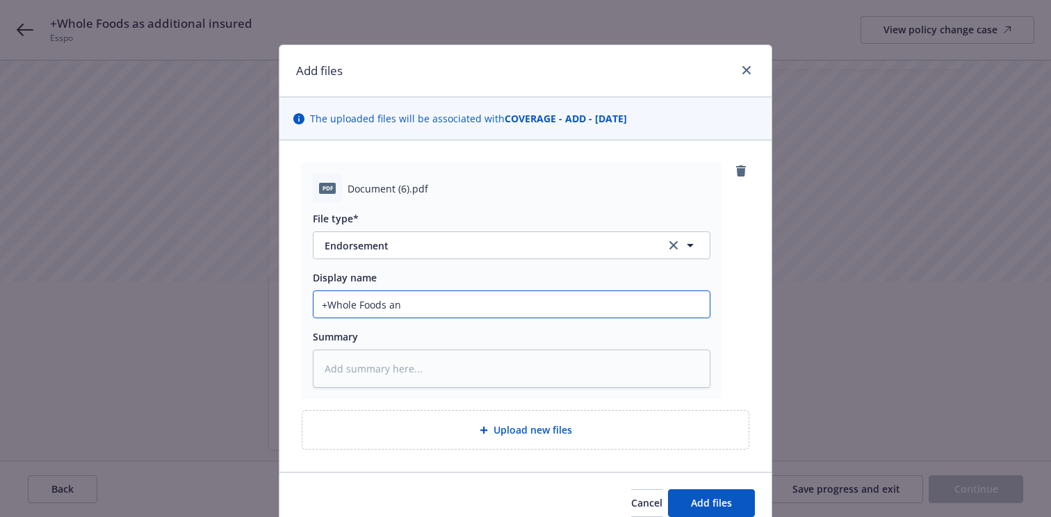
type input "+Whole Foods a"
type textarea "x"
type input "+Whole Foods as"
type textarea "x"
type input "+Whole Foods as a"
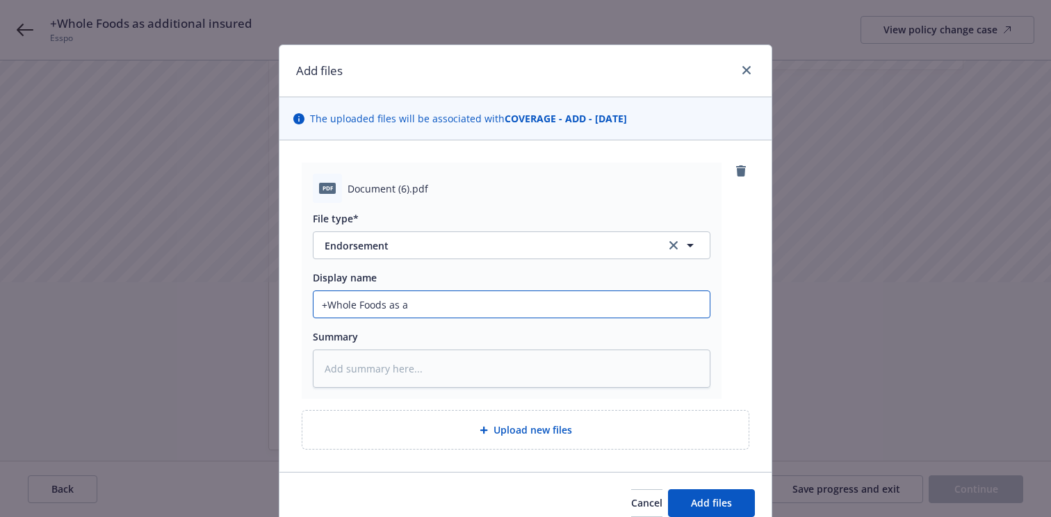
type textarea "x"
type input "+Whole Foods as an"
type textarea "x"
type input "+Whole Foods as an"
type textarea "x"
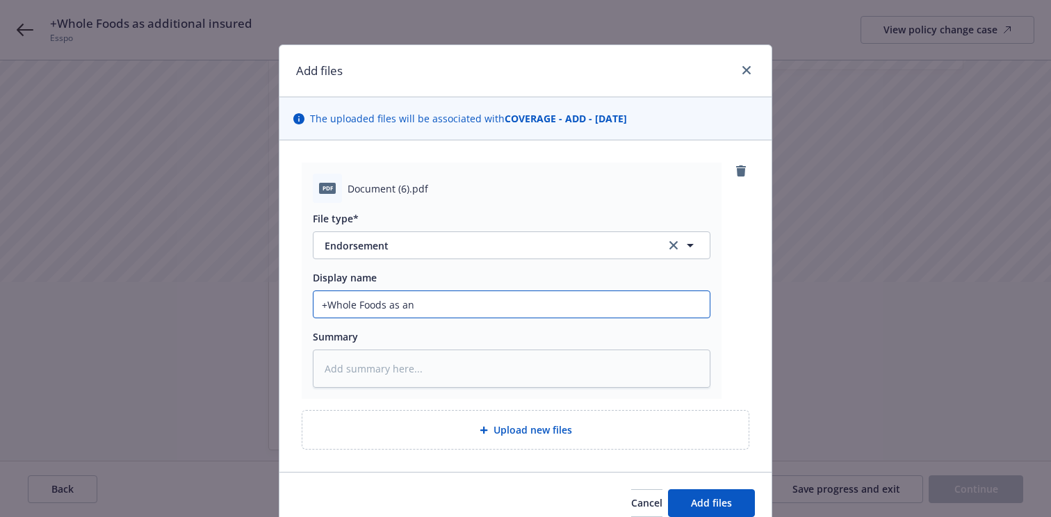
type input "+Whole Foods as an A"
type textarea "x"
type input "+Whole Foods as an AI"
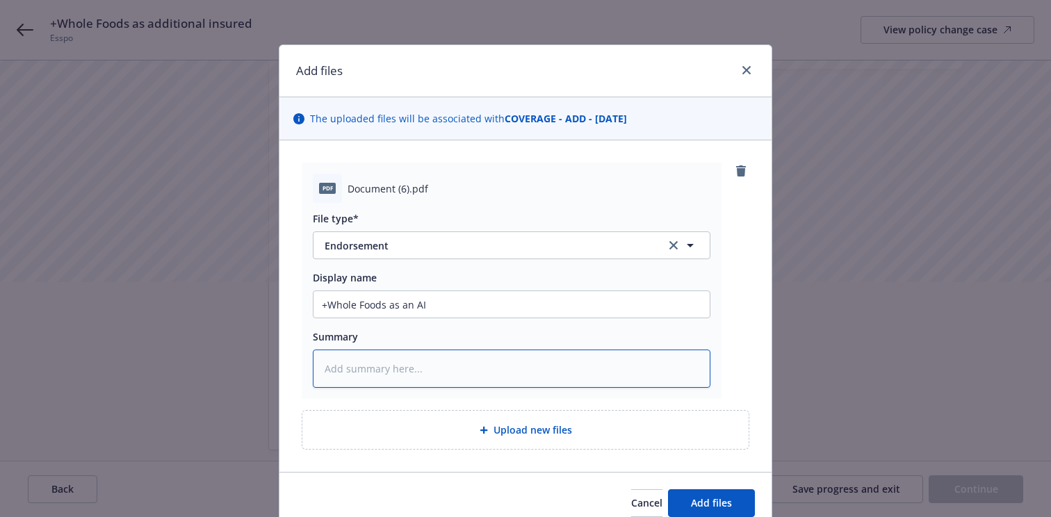
paste textarea "Whole Foods Market Inc. and its subsidiaries DBA: C/O Evident ID, Inc. Address:…"
type textarea "x"
type textarea "Whole Foods Market Inc. and its subsidiaries DBA: C/O Evident ID, Inc. Address:…"
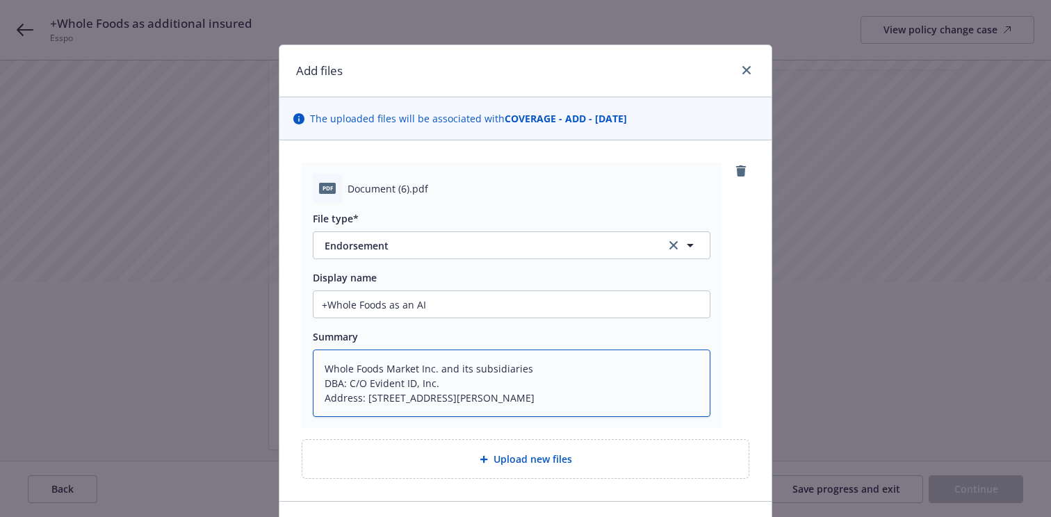
type textarea "x"
type textarea "Whole Foods Market Inc. and its subsidiaries DBA: C/O Evident ID, Inc. Address:…"
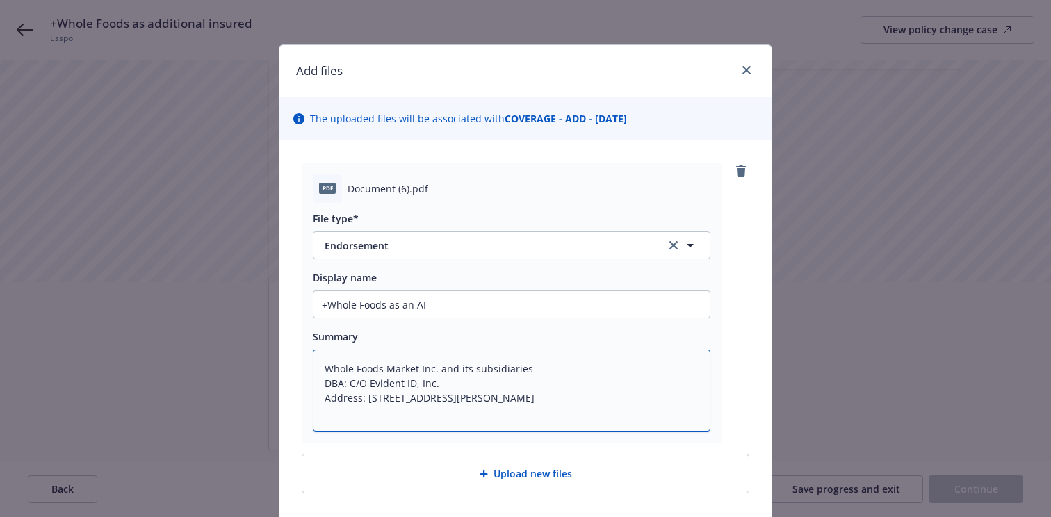
type textarea "x"
type textarea "Whole Foods Market Inc. and its subsidiaries DBA: C/O Evident ID, Inc. Address:…"
type textarea "x"
type textarea "Whole Foods Market Inc. and its subsidiaries DBA: C/O Evident ID, Inc. Address:…"
type textarea "x"
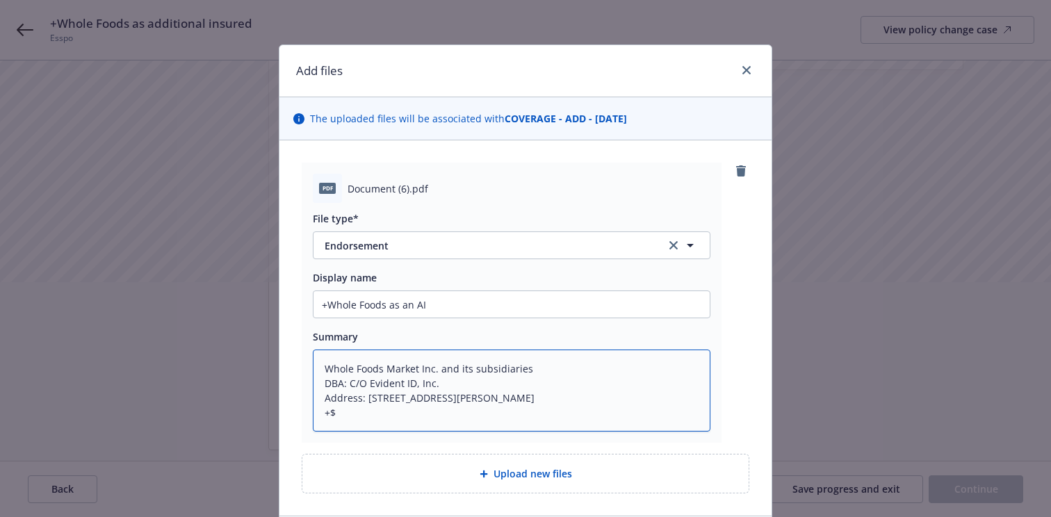
type textarea "Whole Foods Market Inc. and its subsidiaries DBA: C/O Evident ID, Inc. Address:…"
type textarea "x"
type textarea "Whole Foods Market Inc. and its subsidiaries DBA: C/O Evident ID, Inc. Address:…"
type textarea "x"
type textarea "Whole Foods Market Inc. and its subsidiaries DBA: C/O Evident ID, Inc. Address:…"
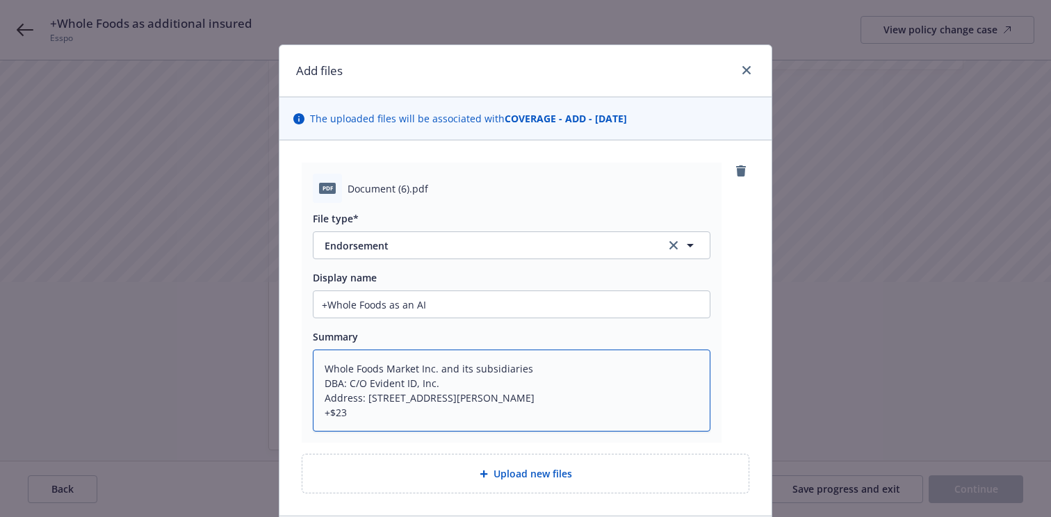
type textarea "x"
type textarea "Whole Foods Market Inc. and its subsidiaries DBA: C/O Evident ID, Inc. Address:…"
type textarea "x"
type textarea "Whole Foods Market Inc. and its subsidiaries DBA: C/O Evident ID, Inc. Address:…"
type textarea "x"
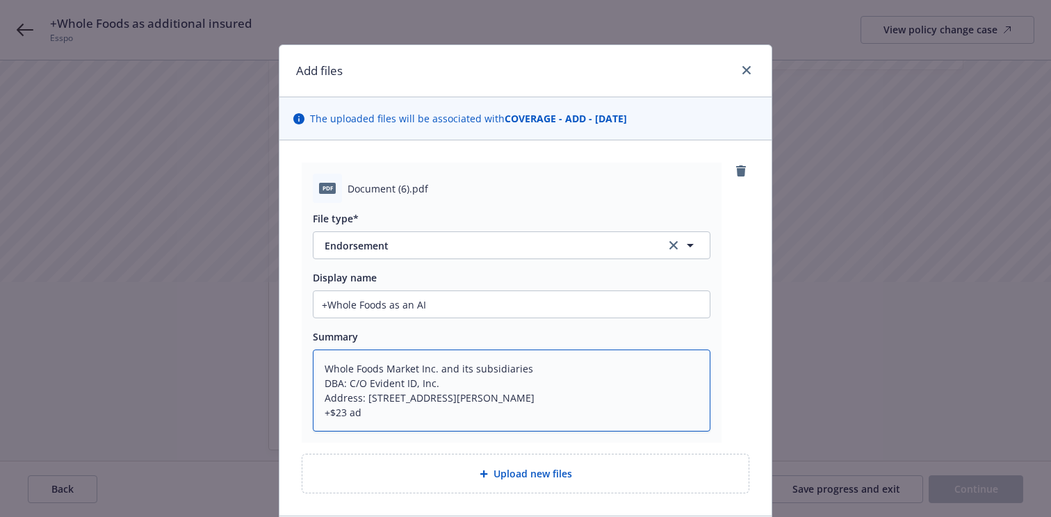
type textarea "Whole Foods Market Inc. and its subsidiaries DBA: C/O Evident ID, Inc. Address:…"
type textarea "x"
type textarea "Whole Foods Market Inc. and its subsidiaries DBA: C/O Evident ID, Inc. Address:…"
type textarea "x"
type textarea "Whole Foods Market Inc. and its subsidiaries DBA: C/O Evident ID, Inc. Address:…"
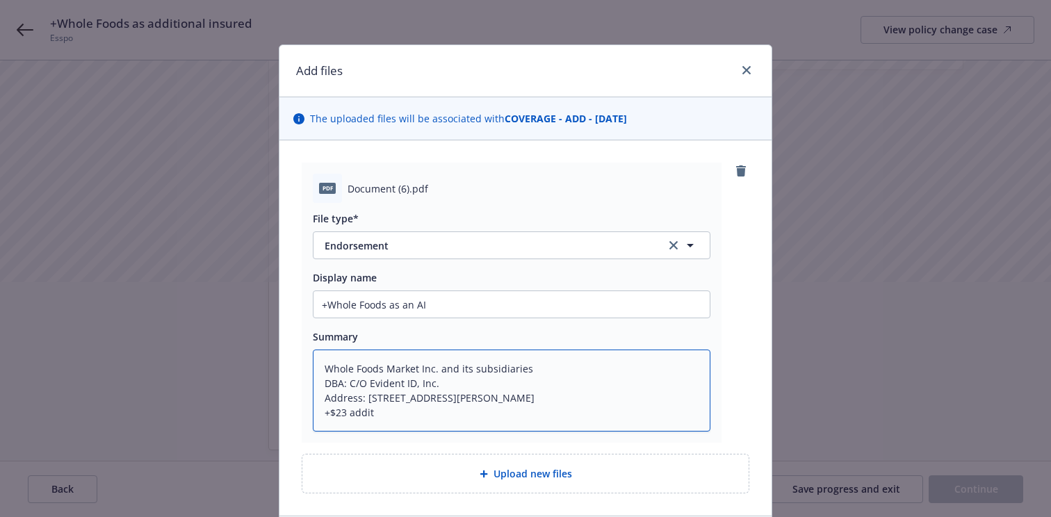
type textarea "x"
type textarea "Whole Foods Market Inc. and its subsidiaries DBA: C/O Evident ID, Inc. Address:…"
type textarea "x"
type textarea "Whole Foods Market Inc. and its subsidiaries DBA: C/O Evident ID, Inc. Address:…"
type textarea "x"
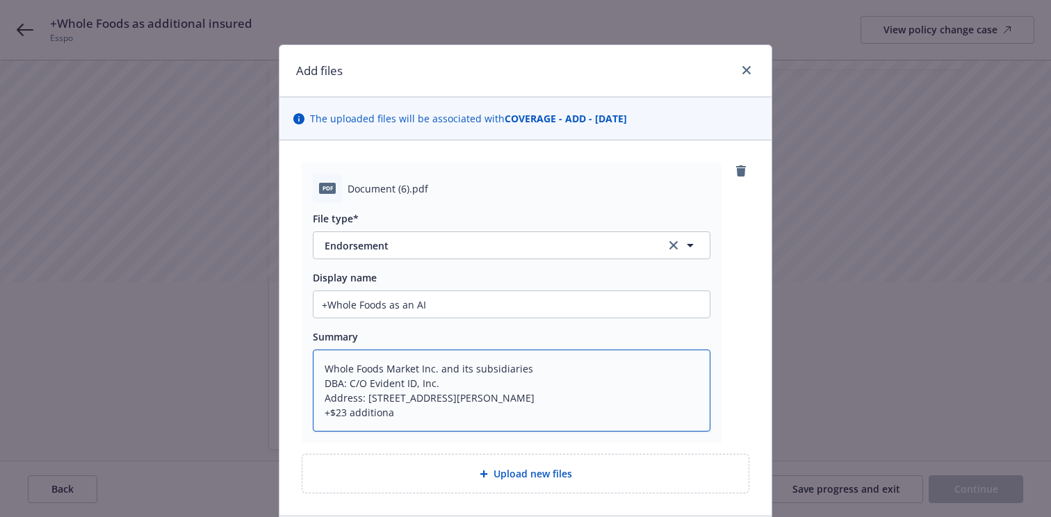
type textarea "Whole Foods Market Inc. and its subsidiaries DBA: C/O Evident ID, Inc. Address:…"
type textarea "x"
type textarea "Whole Foods Market Inc. and its subsidiaries DBA: C/O Evident ID, Inc. Address:…"
type textarea "x"
type textarea "Whole Foods Market Inc. and its subsidiaries DBA: C/O Evident ID, Inc. Address:…"
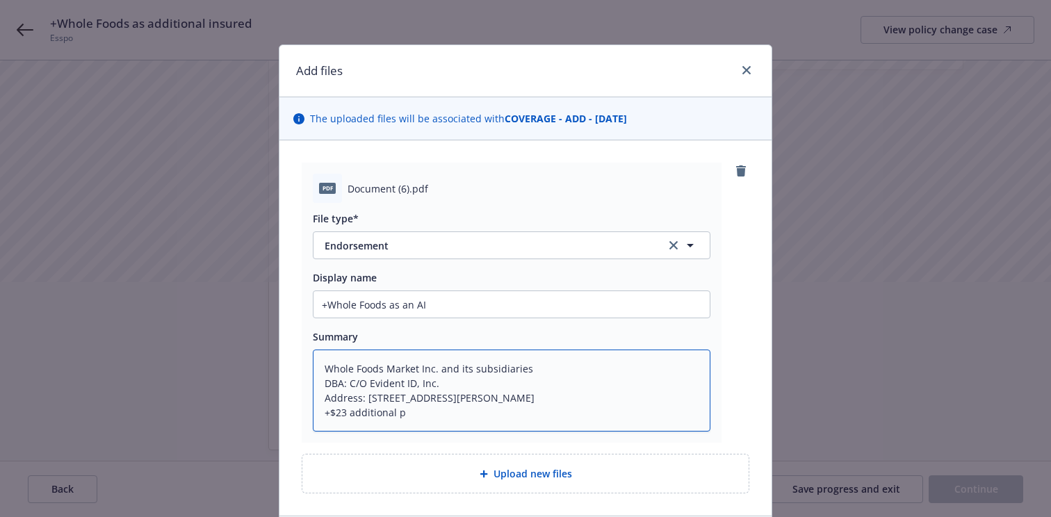
type textarea "x"
type textarea "Whole Foods Market Inc. and its subsidiaries DBA: C/O Evident ID, Inc. Address:…"
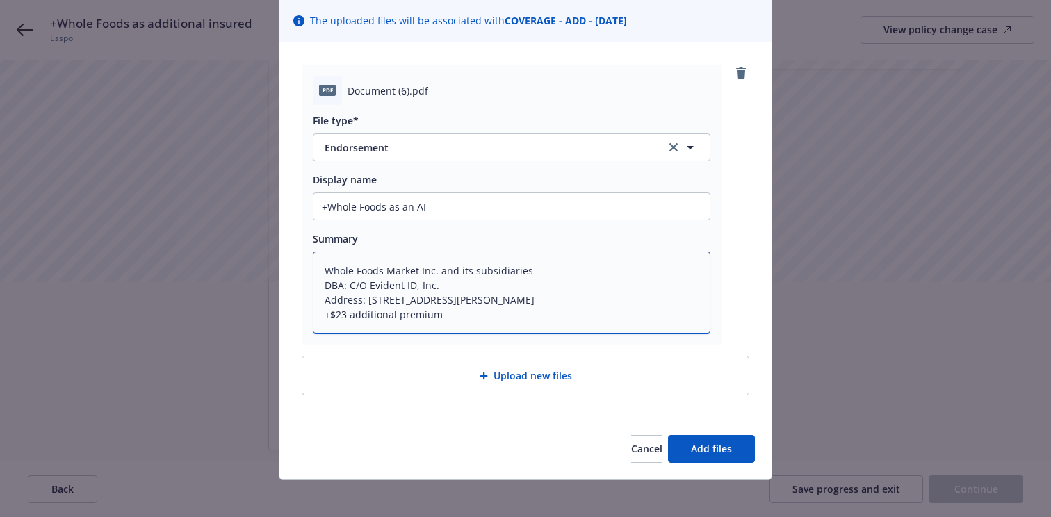
scroll to position [106, 0]
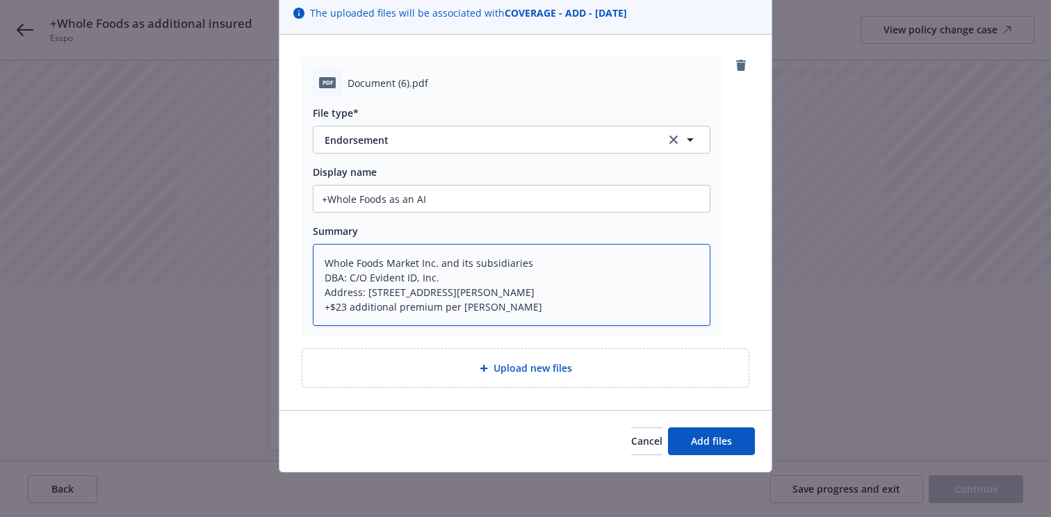
click at [433, 302] on textarea "Whole Foods Market Inc. and its subsidiaries DBA: C/O Evident ID, Inc. Address:…" at bounding box center [512, 285] width 398 height 82
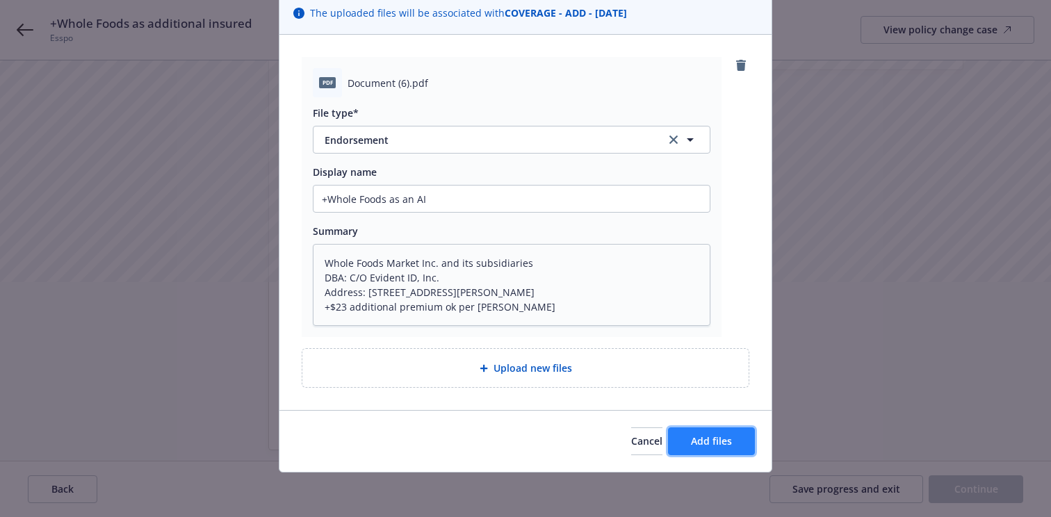
click at [724, 445] on span "Add files" at bounding box center [711, 441] width 41 height 13
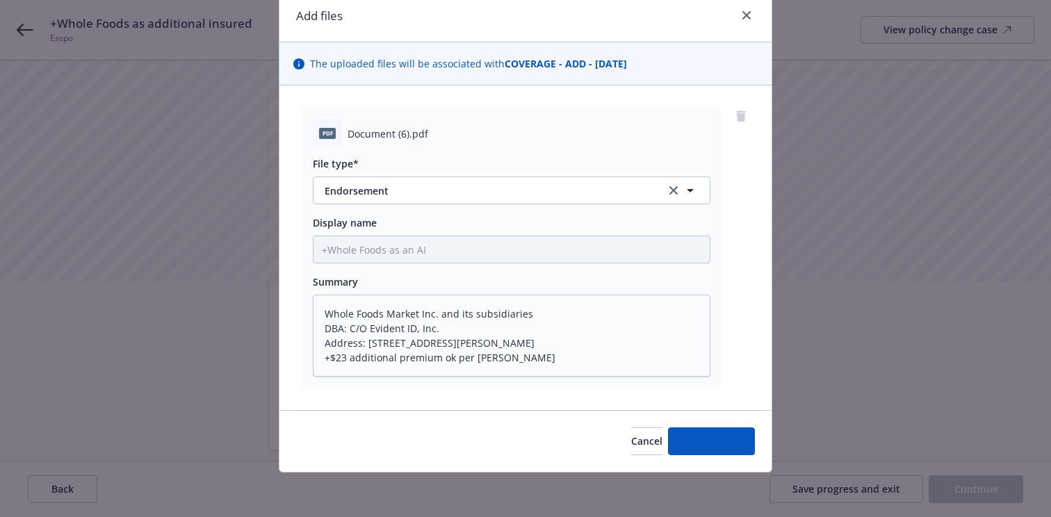
scroll to position [0, 0]
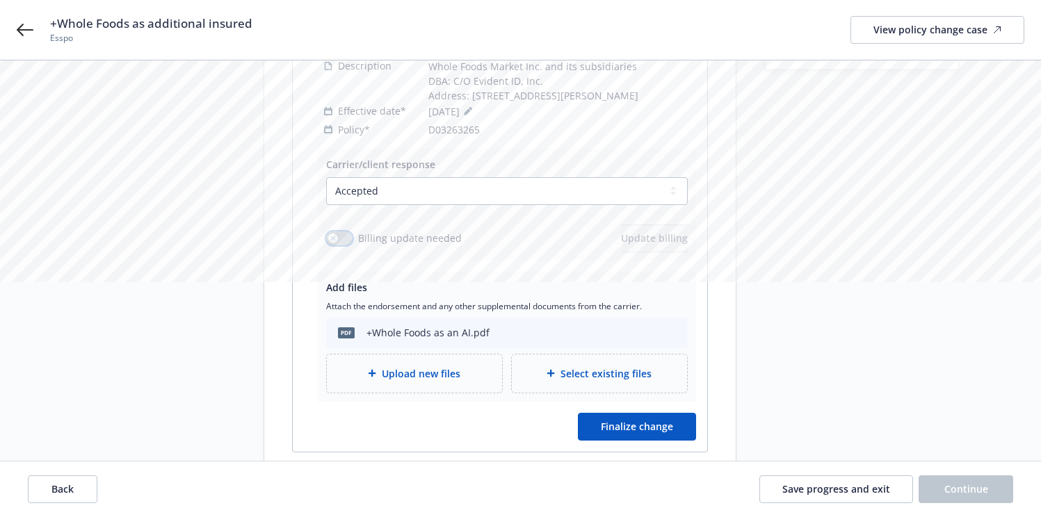
click at [346, 232] on button "button" at bounding box center [339, 239] width 26 height 14
click at [634, 238] on span "Update billing" at bounding box center [654, 238] width 67 height 13
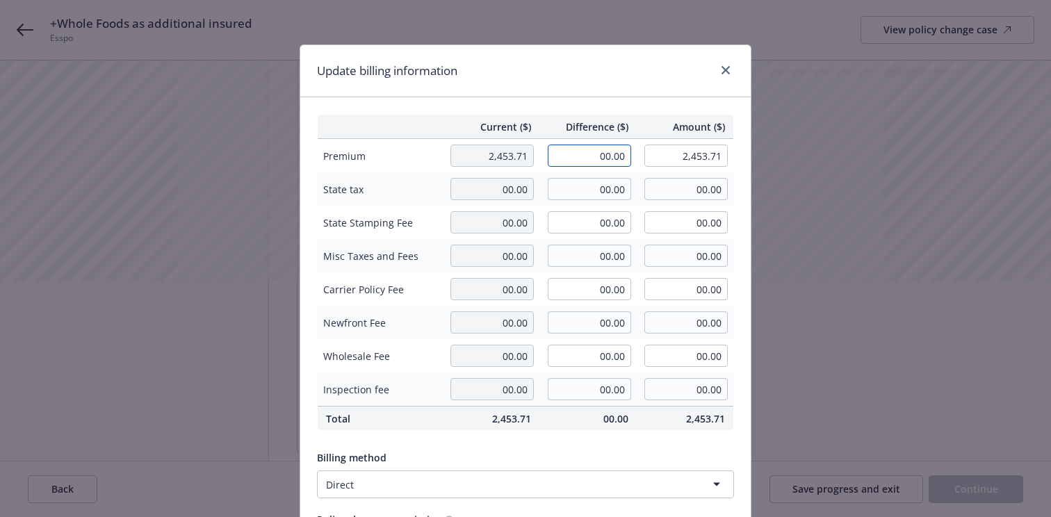
click at [578, 163] on input "00.00" at bounding box center [589, 156] width 83 height 22
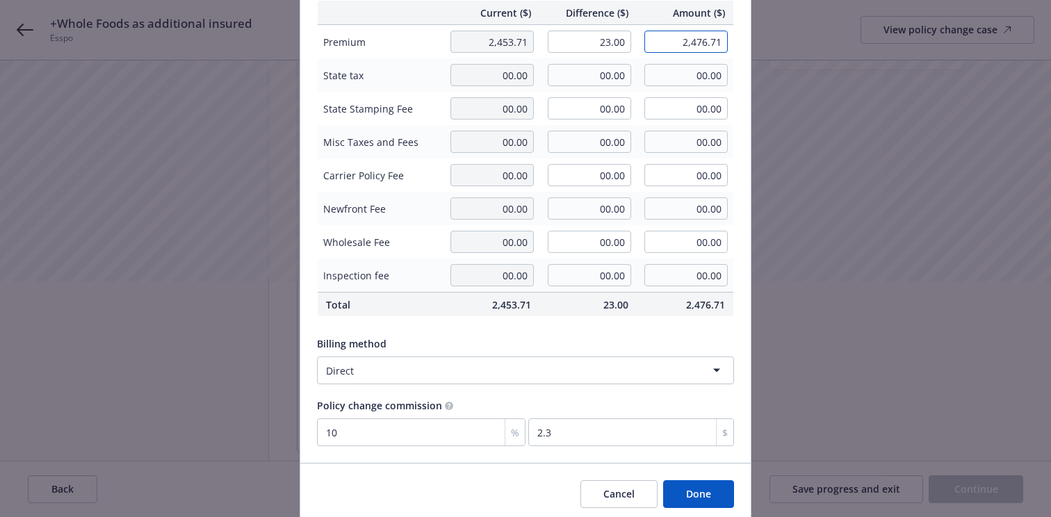
scroll to position [138, 0]
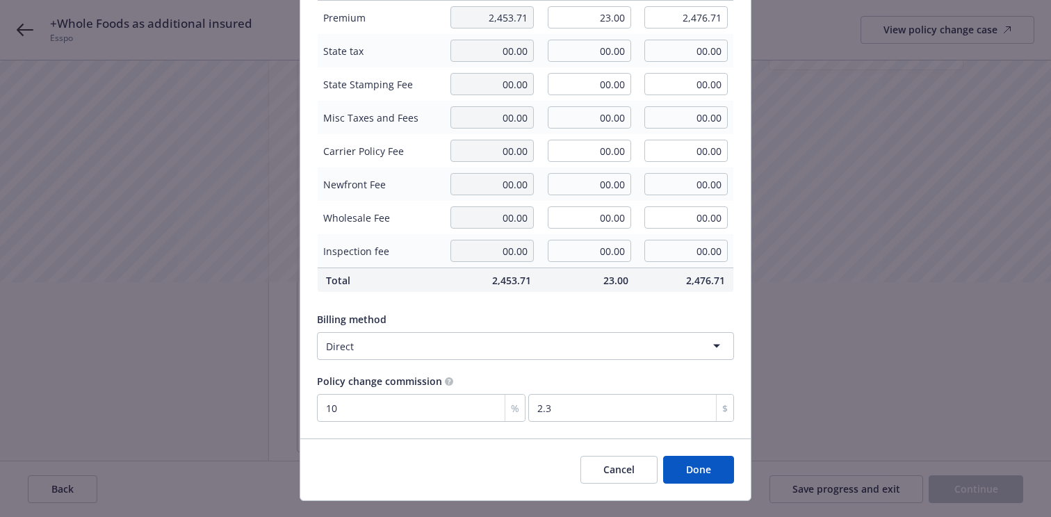
click at [704, 467] on button "Done" at bounding box center [698, 470] width 71 height 28
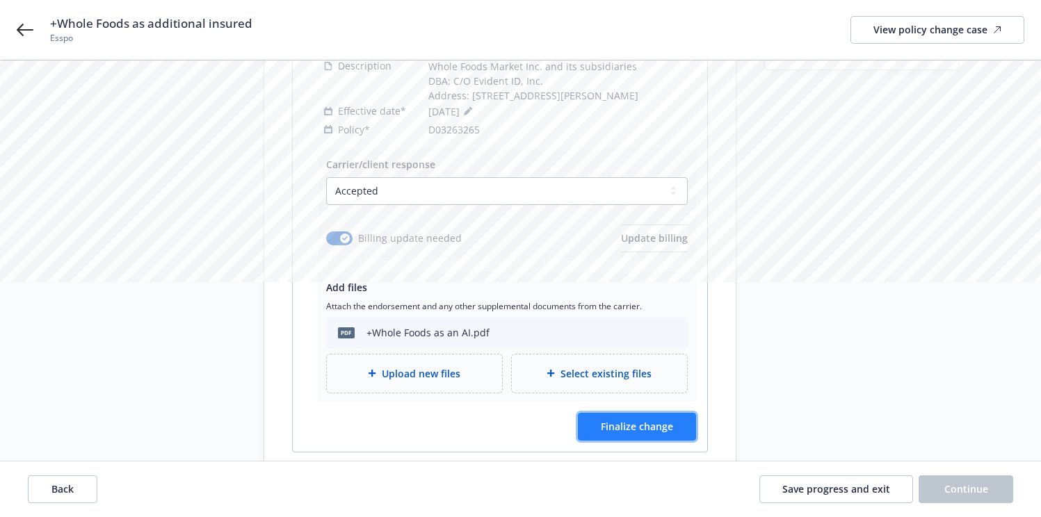
click at [665, 430] on span "Finalize change" at bounding box center [637, 426] width 72 height 13
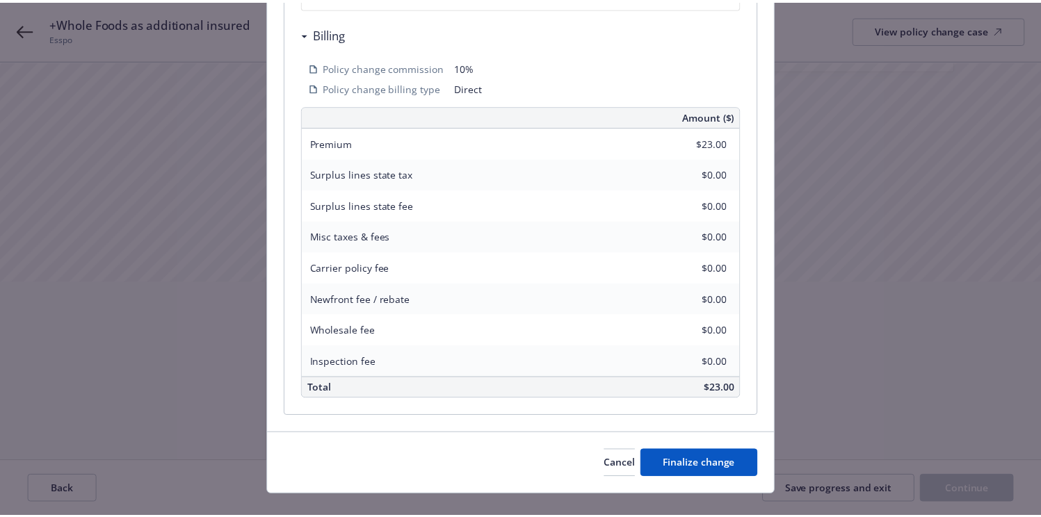
scroll to position [467, 0]
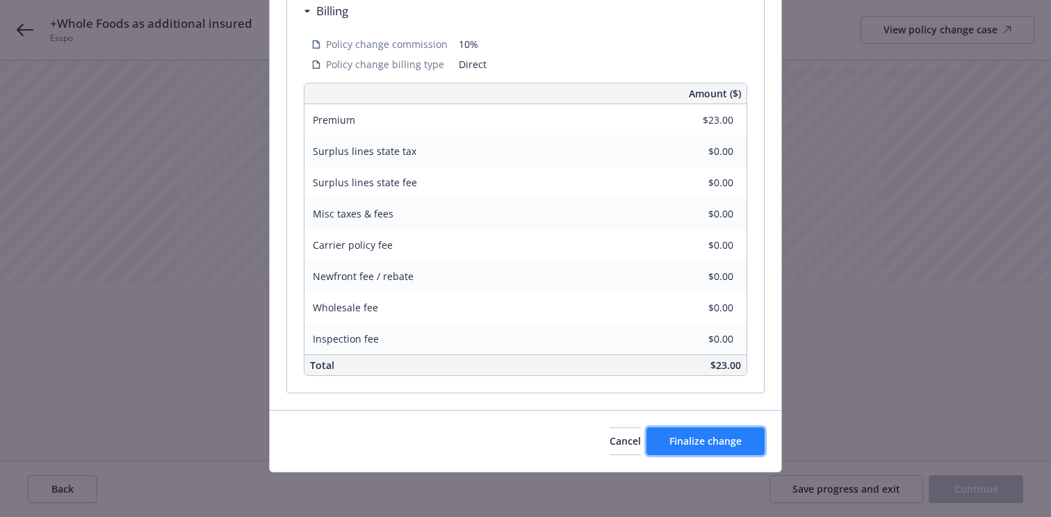
click at [678, 450] on button "Finalize change" at bounding box center [706, 442] width 118 height 28
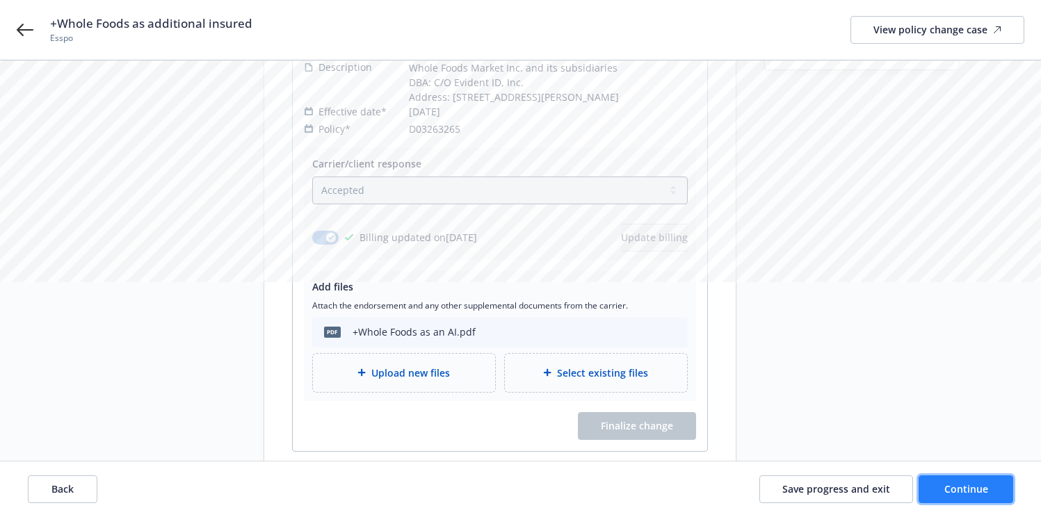
click at [921, 478] on button "Continue" at bounding box center [966, 490] width 95 height 28
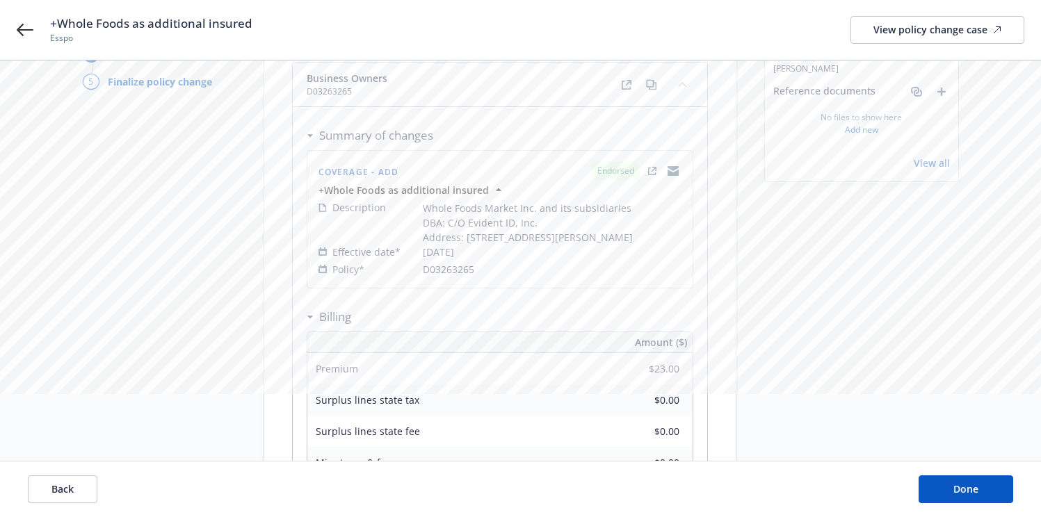
scroll to position [122, 0]
click at [982, 479] on button "Done" at bounding box center [966, 490] width 95 height 28
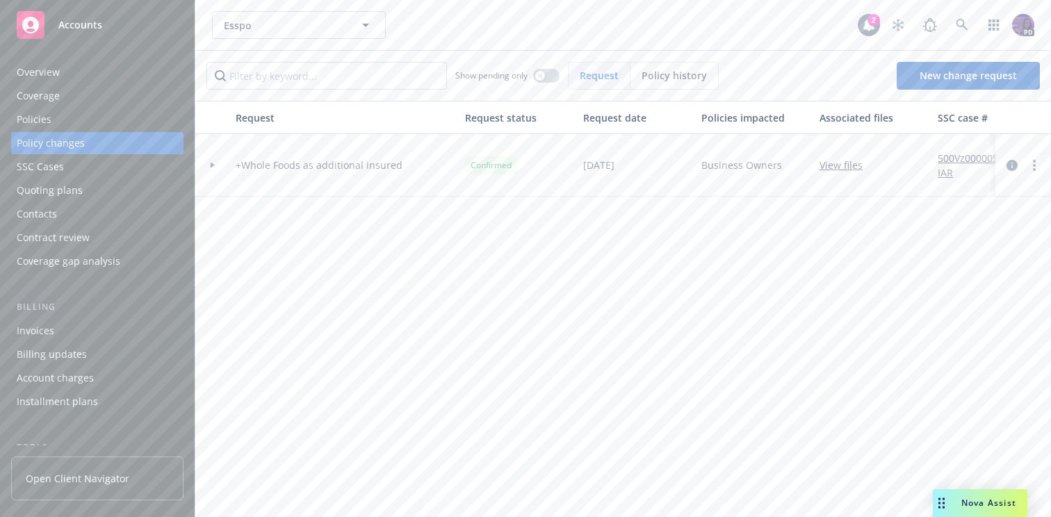
click at [447, 22] on div "Esspo Esspo" at bounding box center [535, 25] width 646 height 28
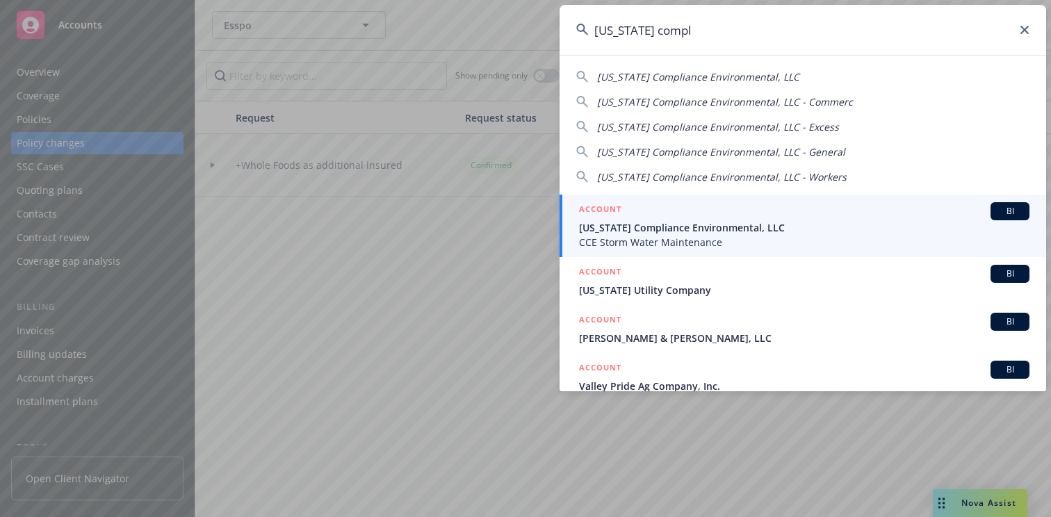
click at [712, 249] on span "CCE Storm Water Maintenance" at bounding box center [804, 242] width 451 height 15
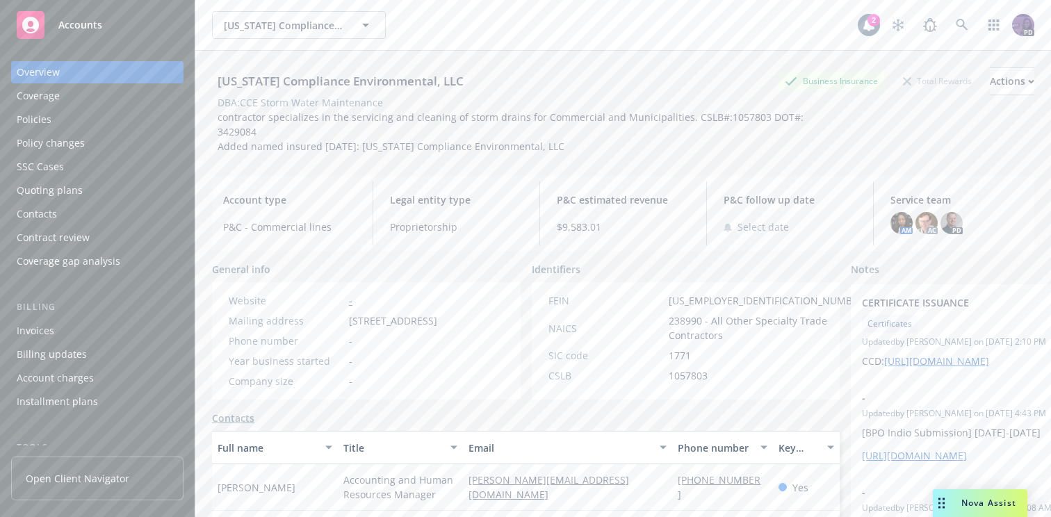
click at [127, 128] on div "Policies" at bounding box center [97, 119] width 161 height 22
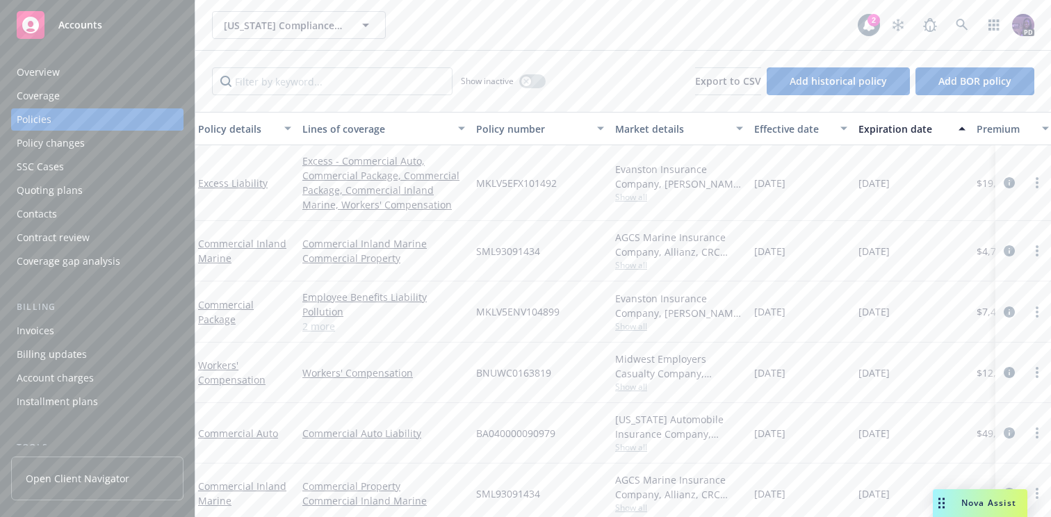
scroll to position [17, 3]
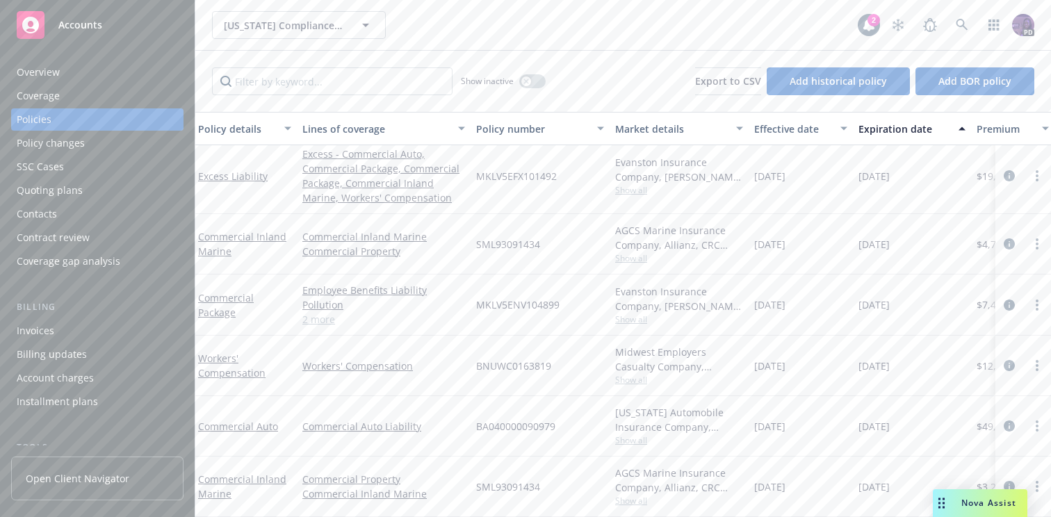
click at [406, 4] on div "[US_STATE] Compliance Environmental, LLC [US_STATE] Compliance Environmental, L…" at bounding box center [623, 25] width 856 height 50
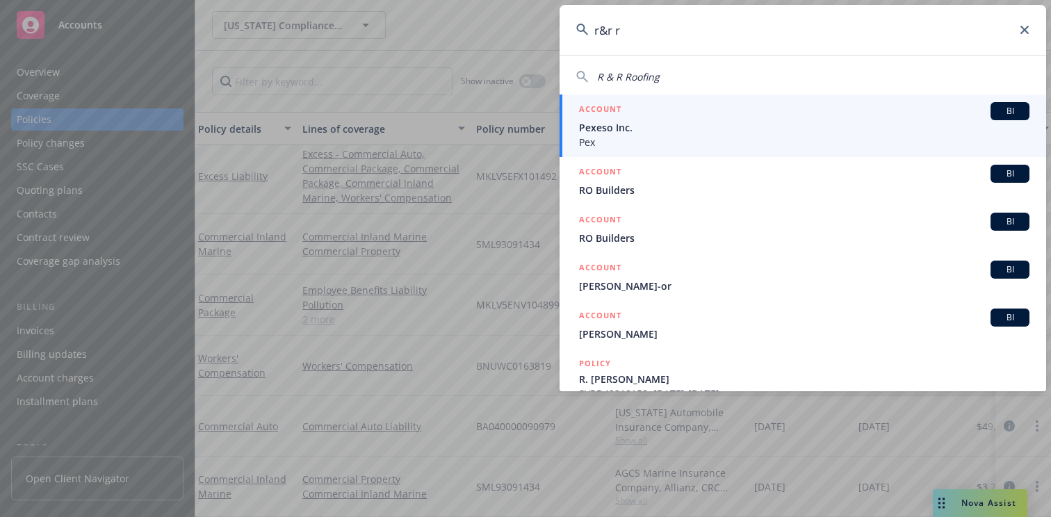
click at [624, 86] on div "R & R Roofing ACCOUNT BI Pexeso Inc. Pex ACCOUNT BI RO Builders ACCOUNT BI RO B…" at bounding box center [803, 223] width 487 height 337
click at [624, 83] on div "R & R Roofing" at bounding box center [628, 77] width 63 height 15
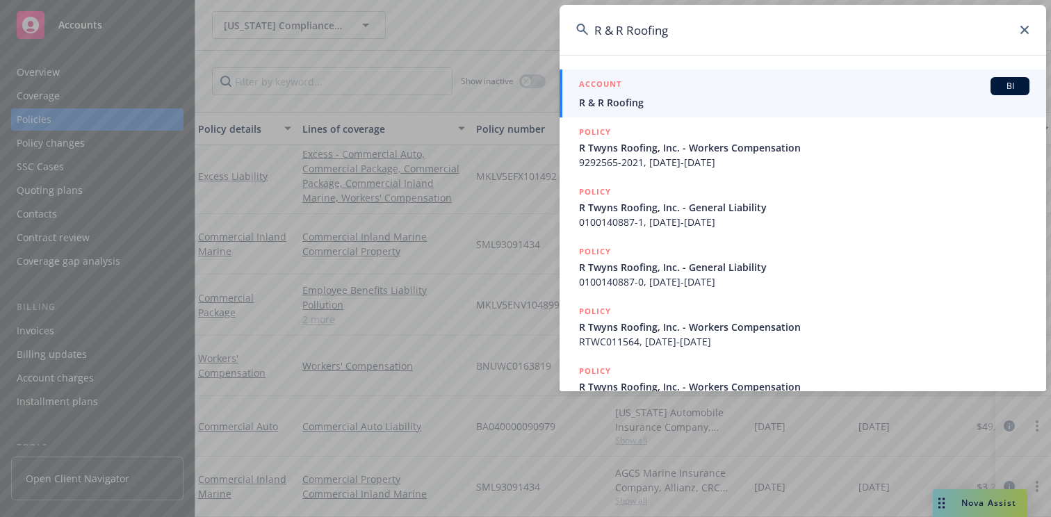
click at [625, 84] on div "ACCOUNT BI" at bounding box center [804, 86] width 451 height 18
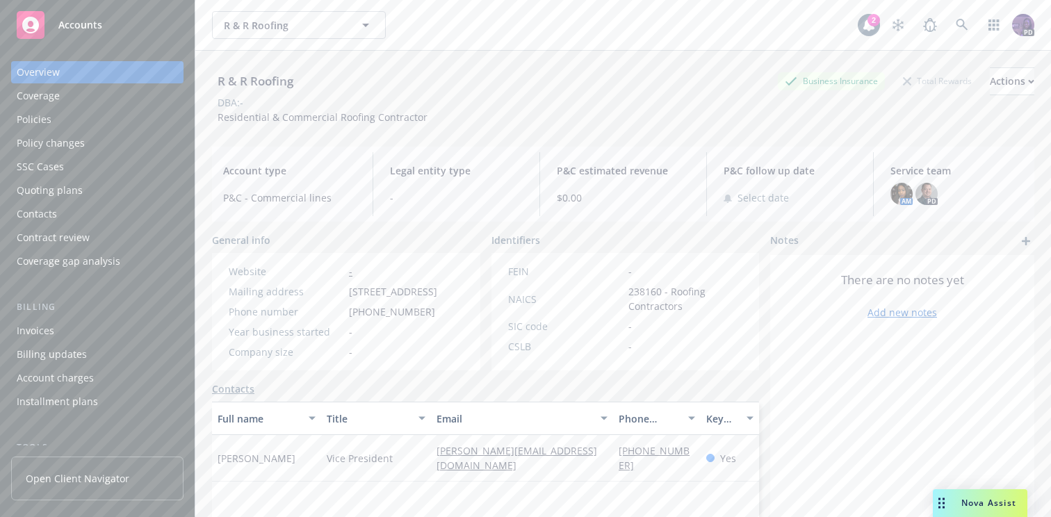
click at [96, 189] on div "Quoting plans" at bounding box center [97, 190] width 161 height 22
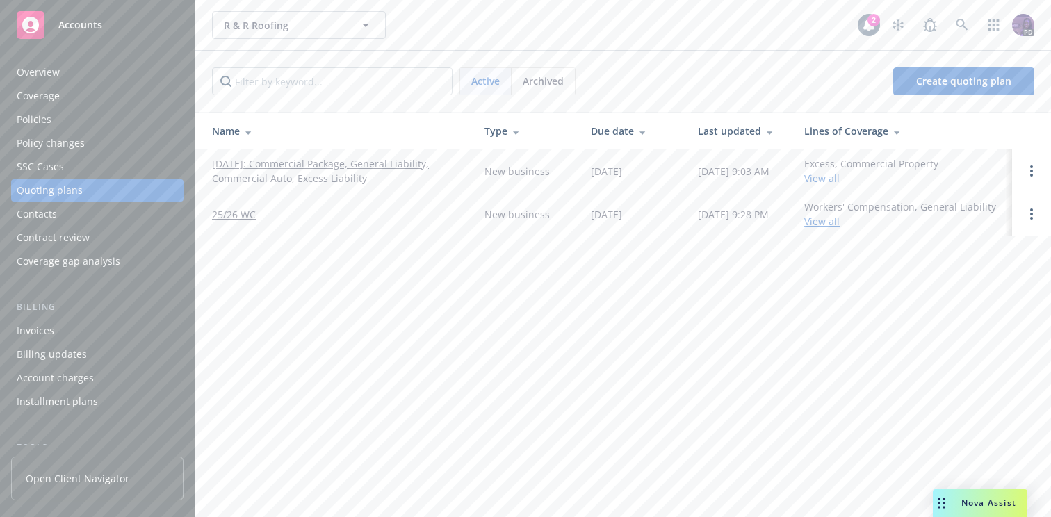
click at [430, 22] on div "R & R Roofing R & R Roofing" at bounding box center [535, 25] width 646 height 28
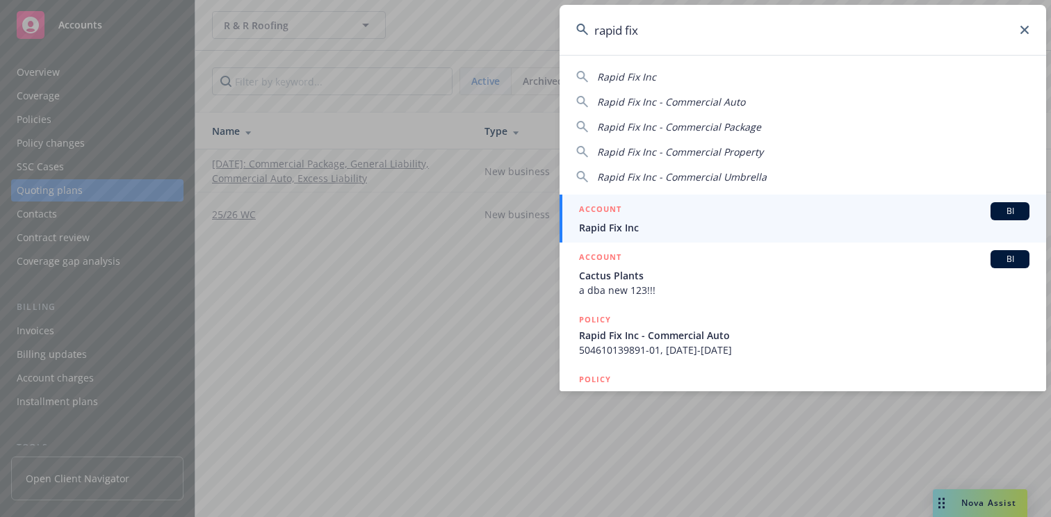
click at [649, 225] on span "Rapid Fix Inc" at bounding box center [804, 227] width 451 height 15
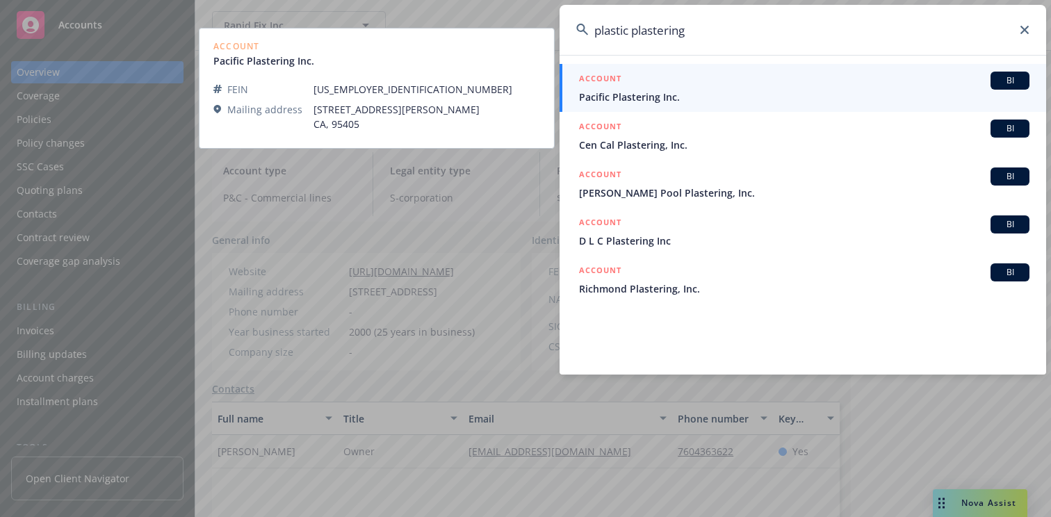
click at [612, 100] on span "Pacific Plastering Inc." at bounding box center [804, 97] width 451 height 15
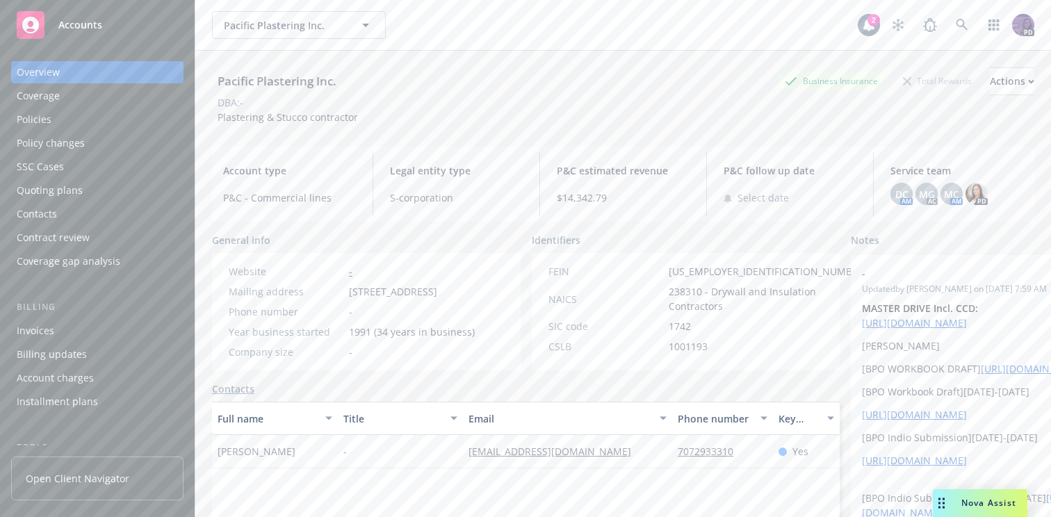
click at [132, 113] on div "Policies" at bounding box center [97, 119] width 161 height 22
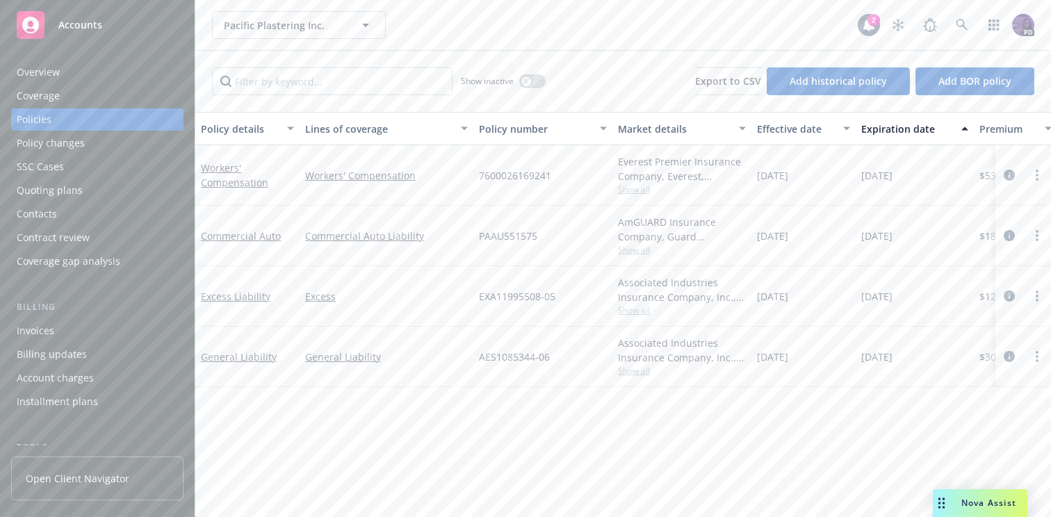
click at [124, 191] on div "Quoting plans" at bounding box center [97, 190] width 161 height 22
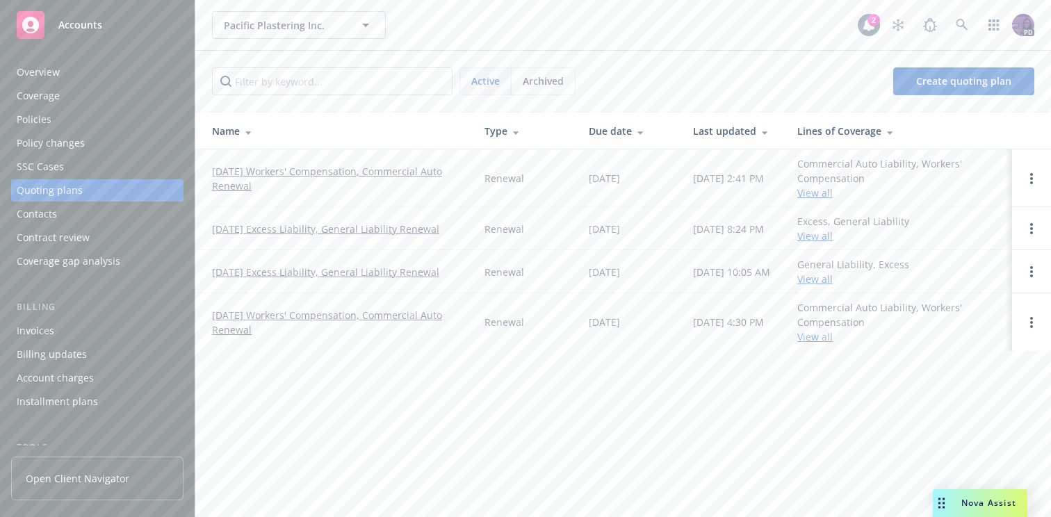
click at [120, 120] on div "Policies" at bounding box center [97, 119] width 161 height 22
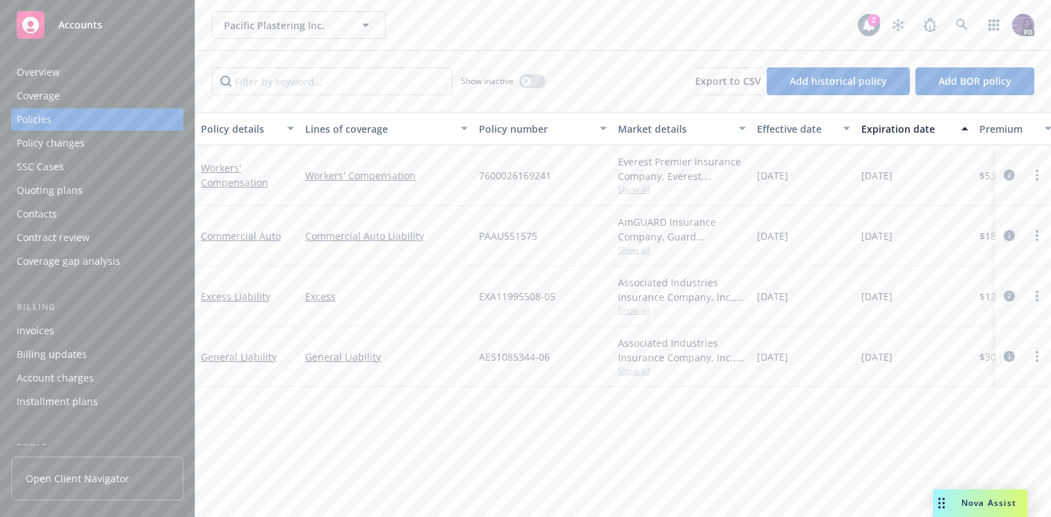
click at [1010, 238] on icon "circleInformation" at bounding box center [1009, 235] width 11 height 11
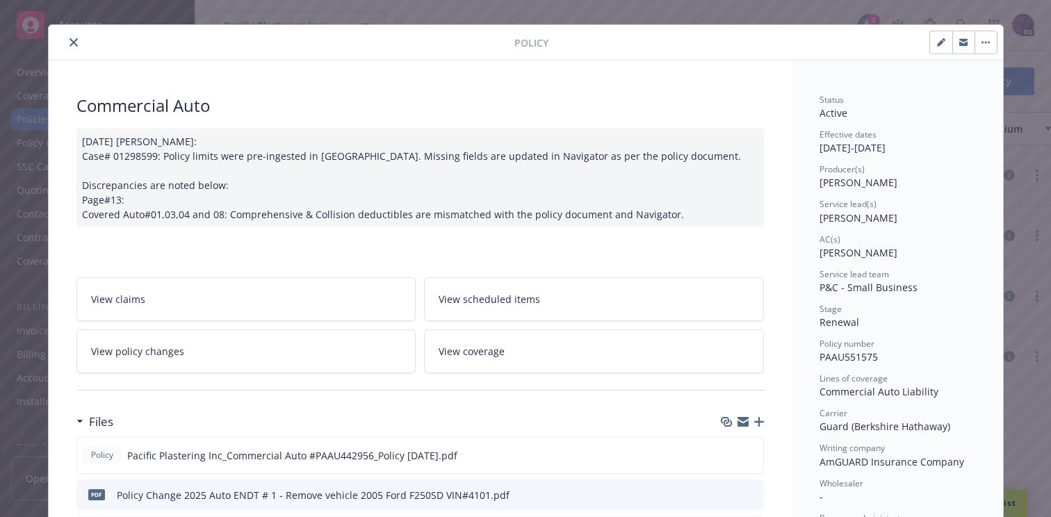
scroll to position [33, 0]
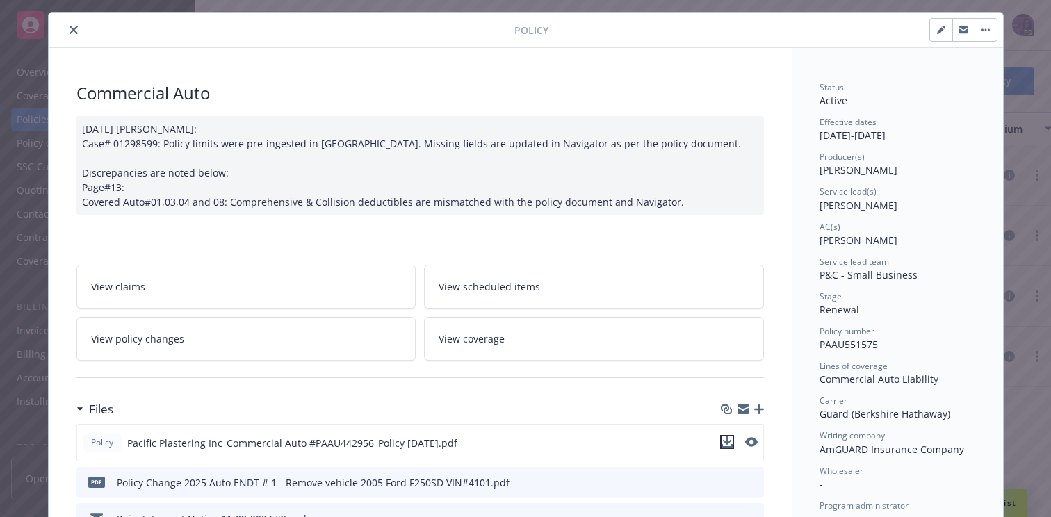
click at [726, 439] on icon "download file" at bounding box center [727, 442] width 11 height 11
click at [72, 31] on icon "close" at bounding box center [74, 30] width 8 height 8
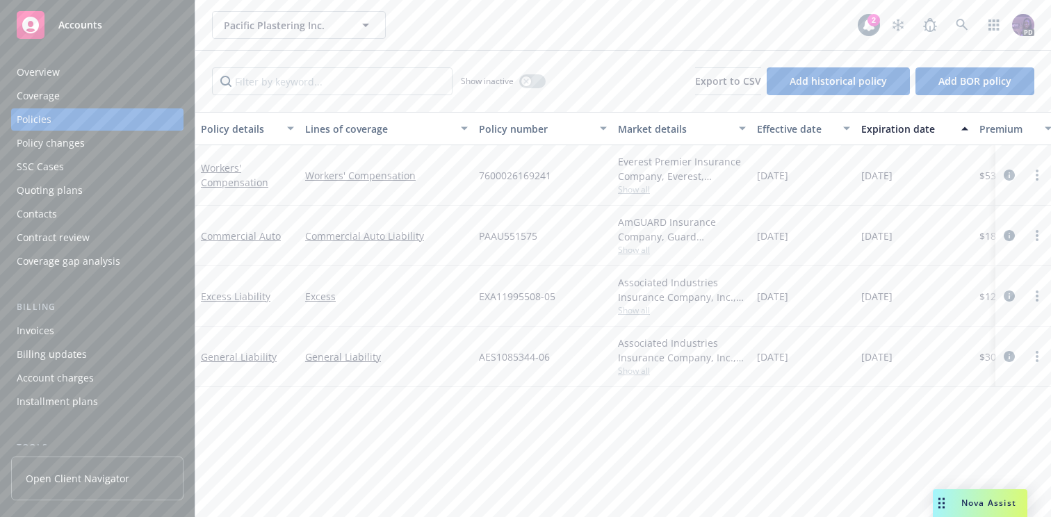
click at [79, 188] on div "Quoting plans" at bounding box center [50, 190] width 66 height 22
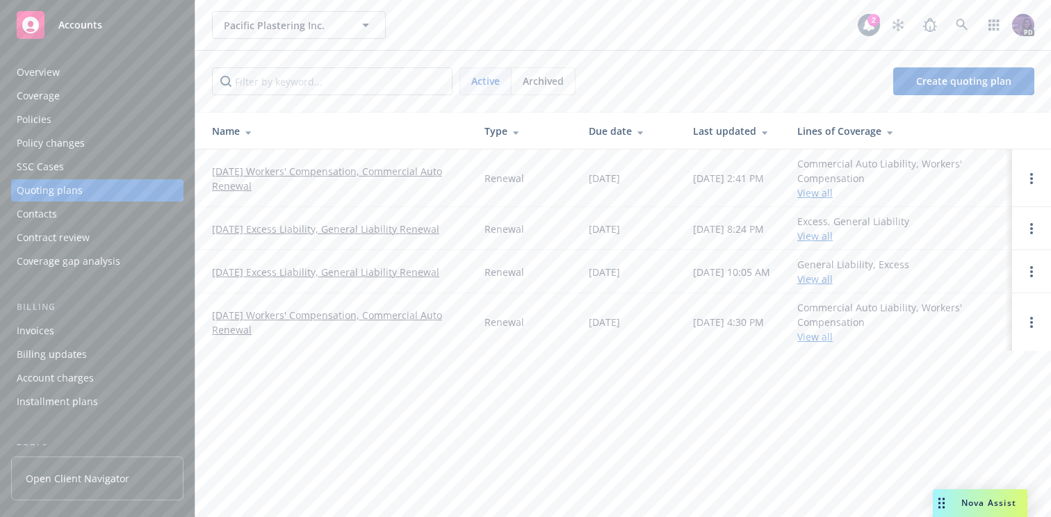
click at [228, 173] on link "[DATE] Workers' Compensation, Commercial Auto Renewal" at bounding box center [337, 178] width 250 height 29
